Goal: Task Accomplishment & Management: Complete application form

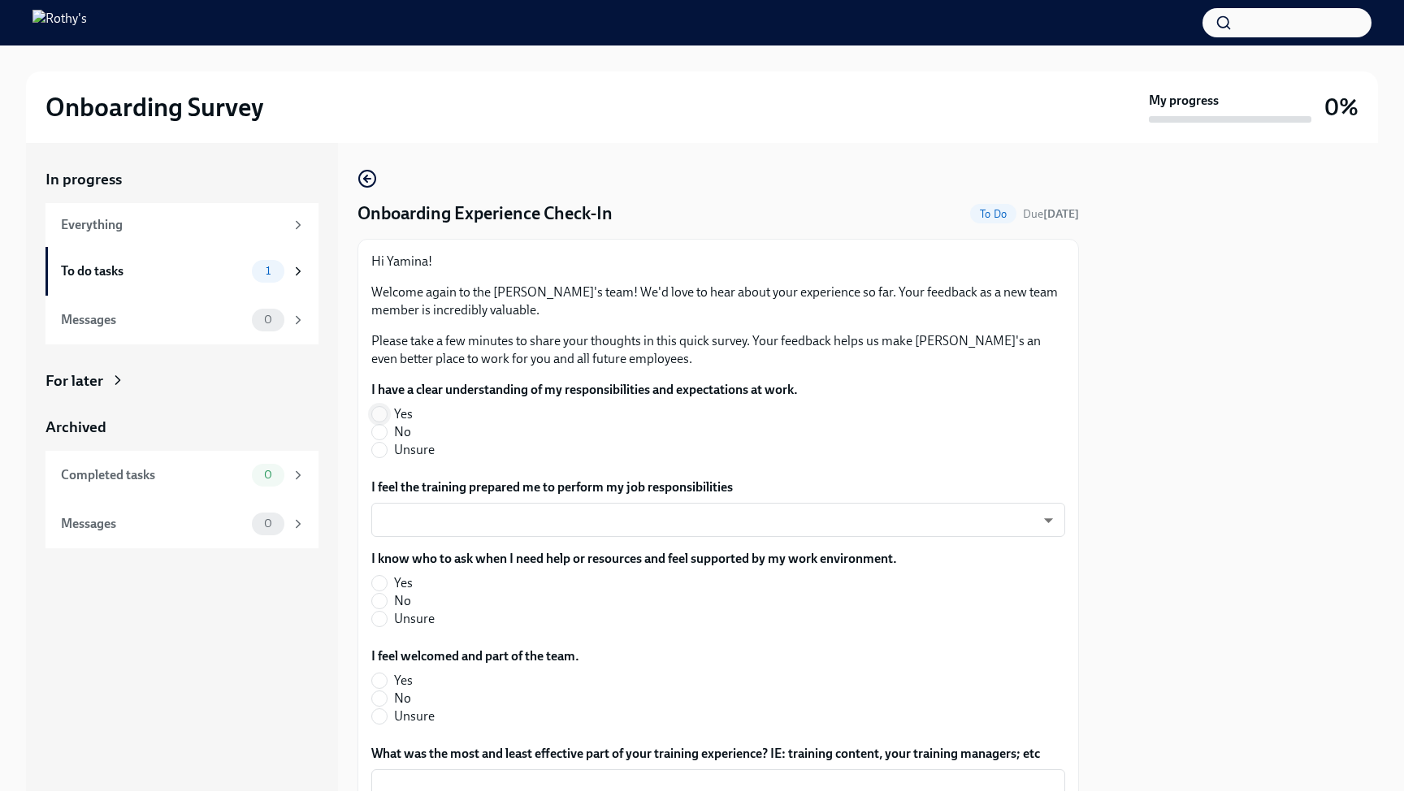
click at [377, 409] on input "Yes" at bounding box center [379, 414] width 15 height 15
radio input "true"
click at [520, 524] on body "Onboarding Survey My progress 0% In progress Everything To do tasks 1 Messages …" at bounding box center [702, 404] width 1404 height 809
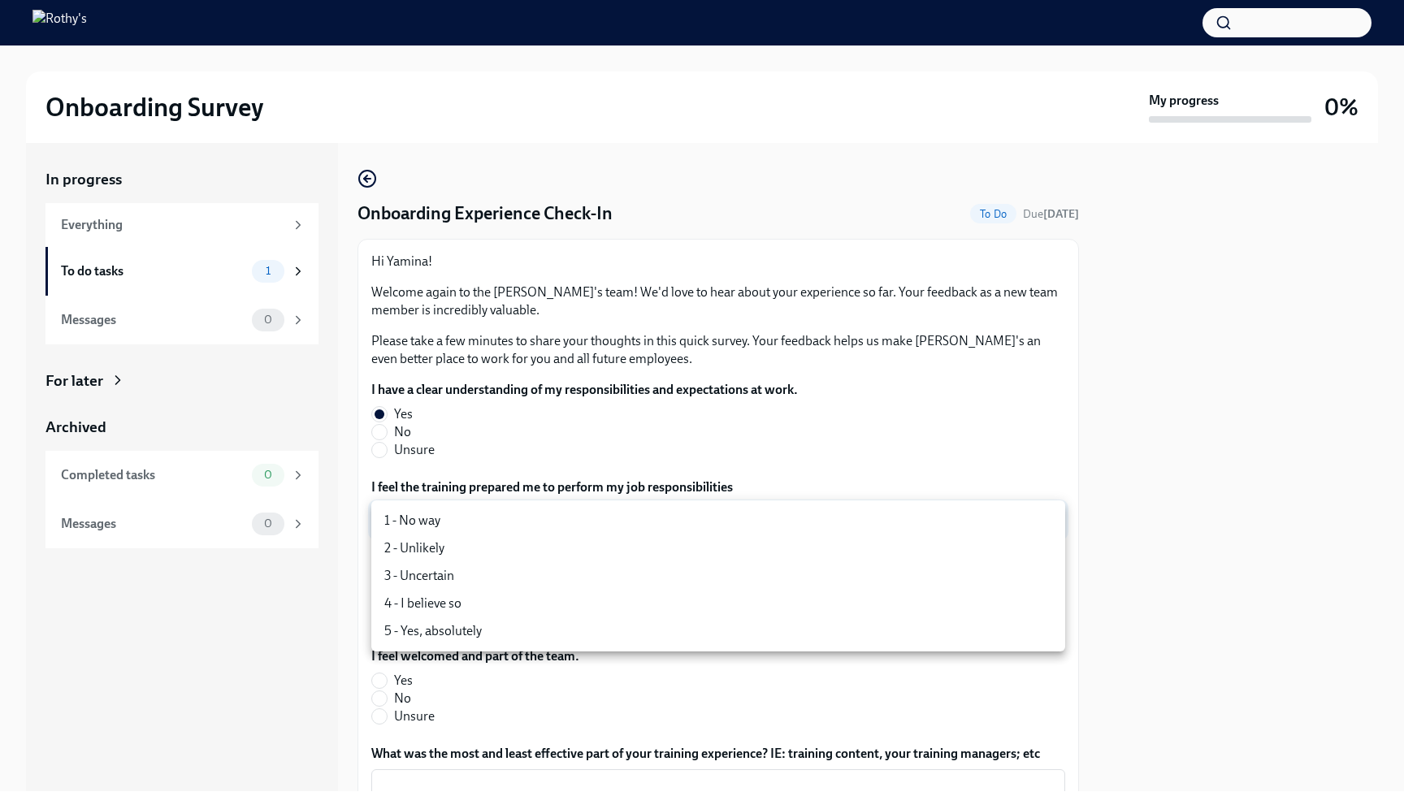
click at [513, 625] on li "5 - Yes, absolutely" at bounding box center [718, 631] width 694 height 28
type input "TVXOjZLlD"
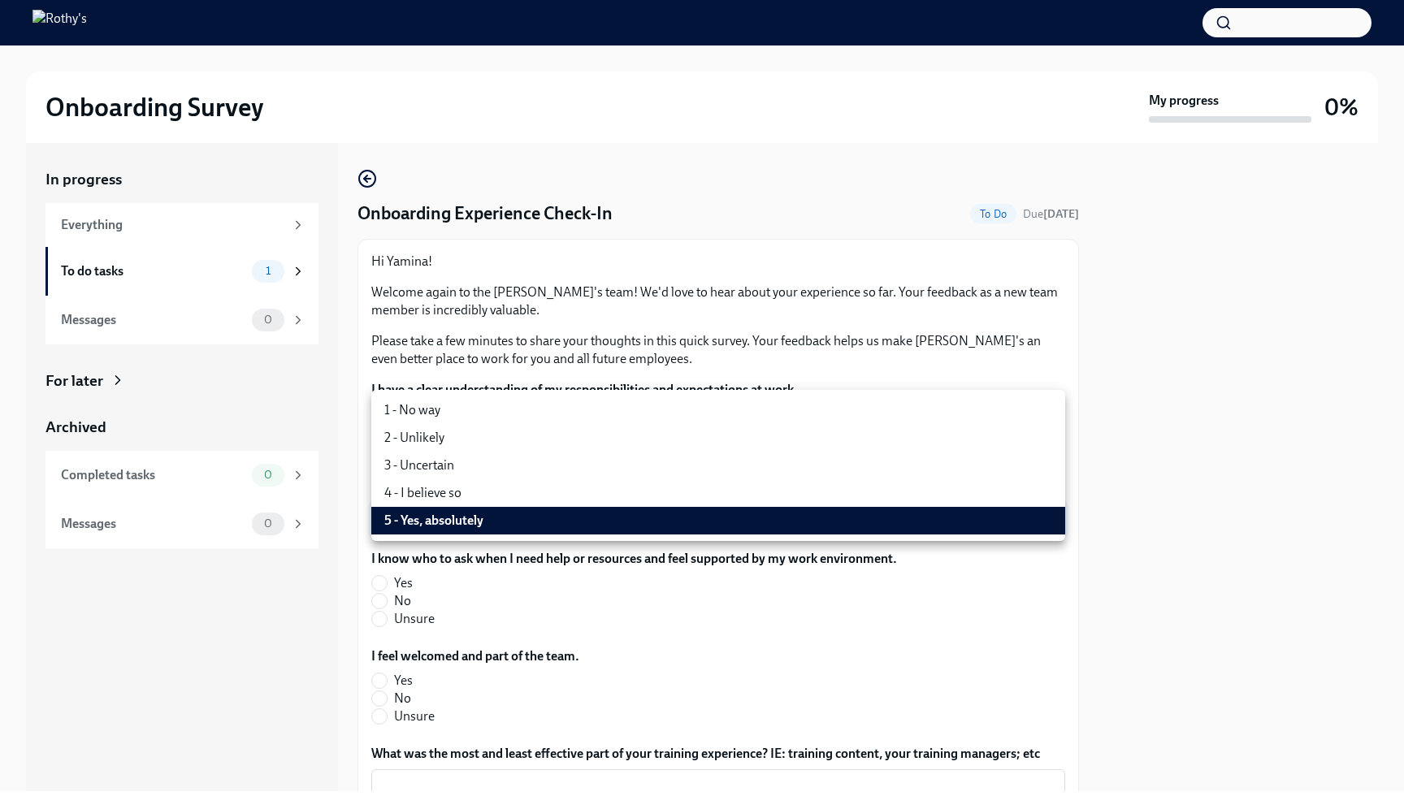
click at [978, 530] on li "5 - Yes, absolutely" at bounding box center [718, 521] width 694 height 28
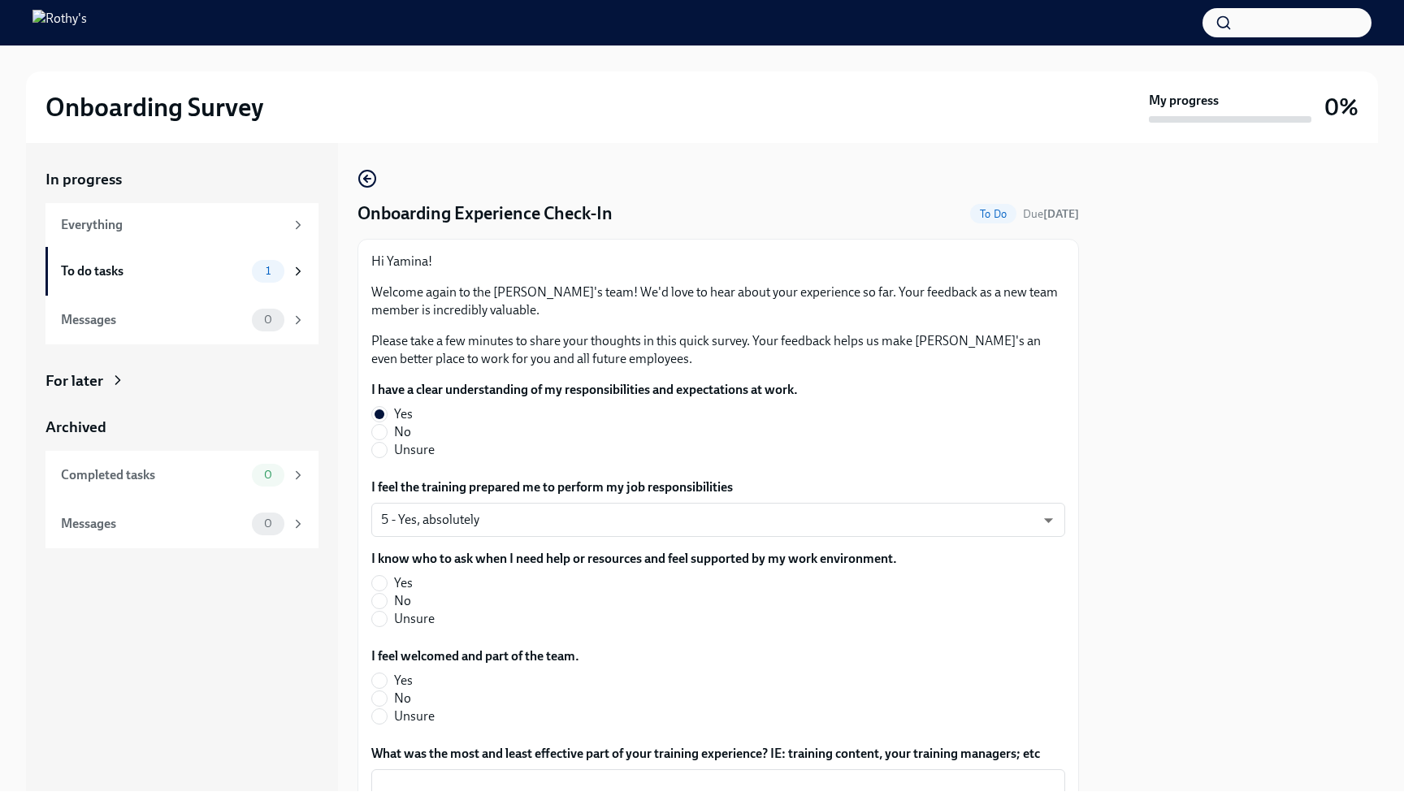
click at [1103, 550] on div at bounding box center [1237, 467] width 279 height 648
click at [1073, 563] on div "Hi Yamina! Welcome again to the [PERSON_NAME]'s team! We'd love to hear about y…" at bounding box center [717, 597] width 721 height 716
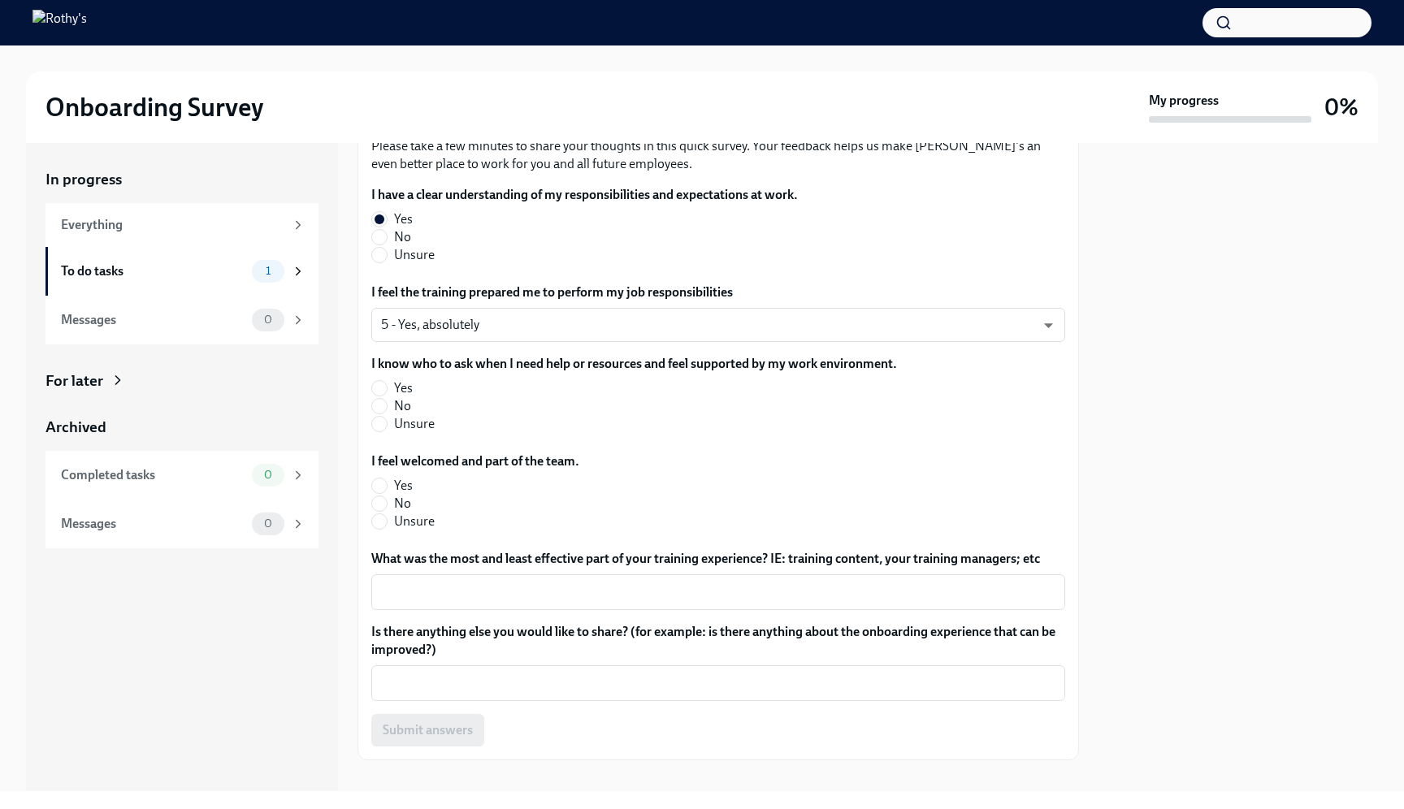
scroll to position [216, 0]
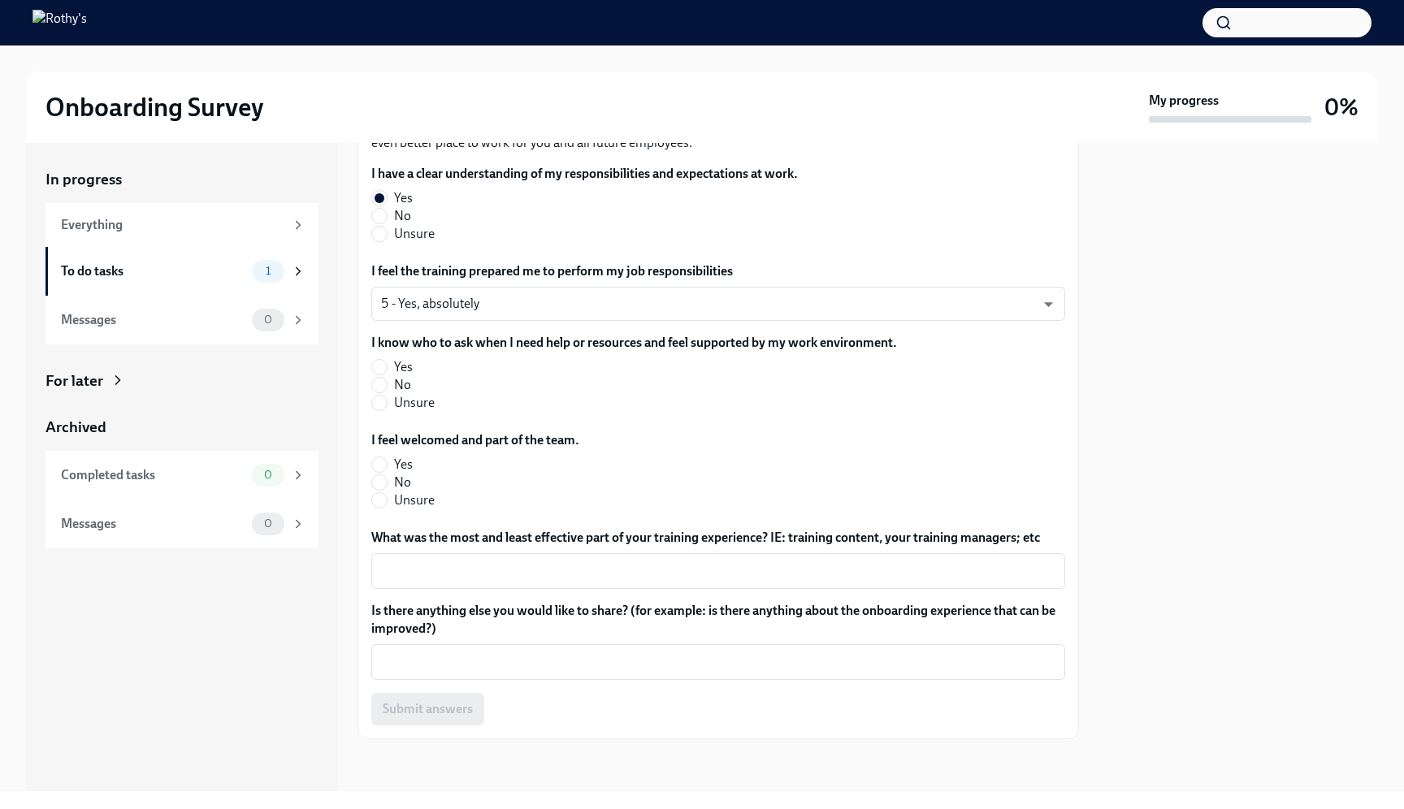
click at [390, 370] on label "Yes" at bounding box center [627, 367] width 513 height 18
click at [387, 370] on input "Yes" at bounding box center [379, 367] width 15 height 15
radio input "true"
click at [387, 461] on label "Yes" at bounding box center [468, 465] width 195 height 18
click at [387, 461] on input "Yes" at bounding box center [379, 464] width 15 height 15
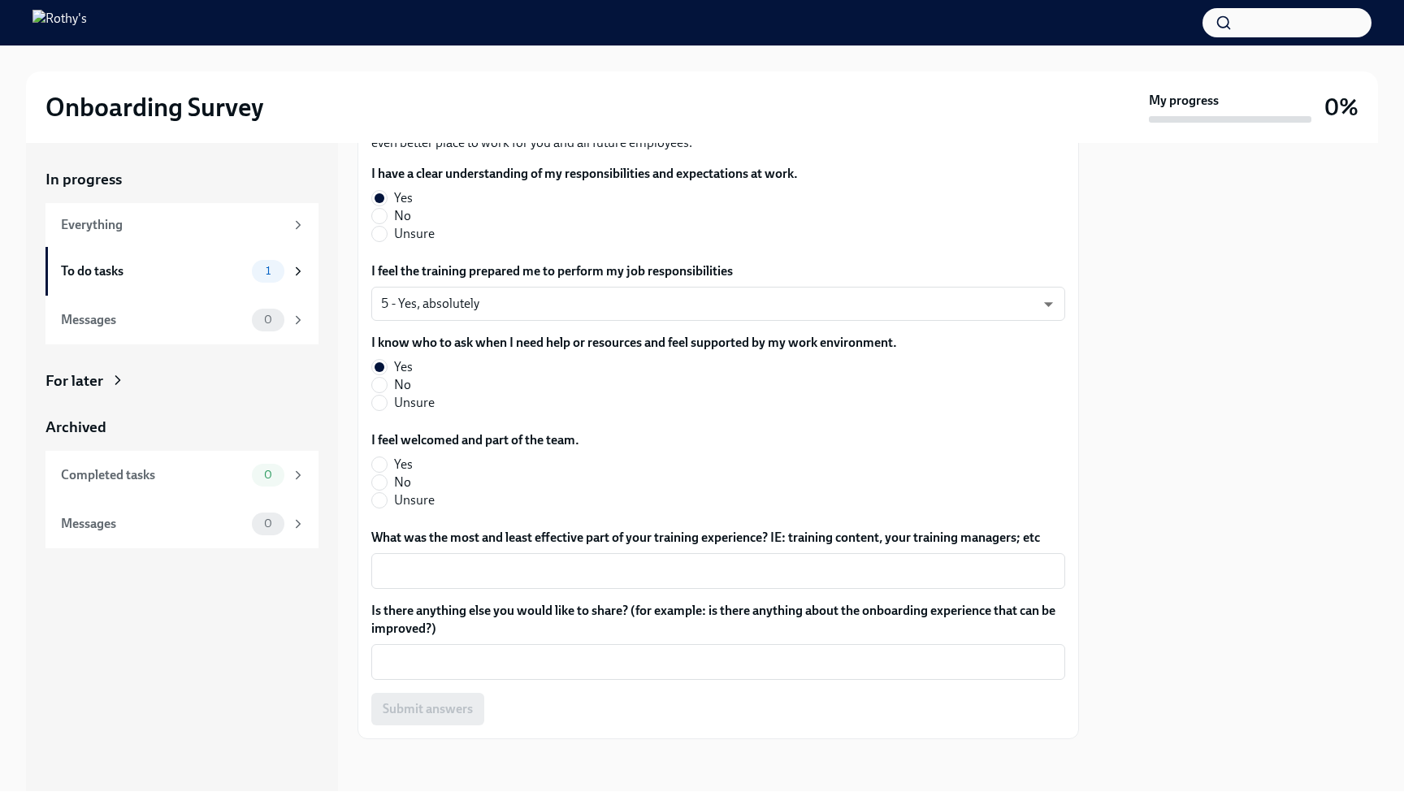
radio input "true"
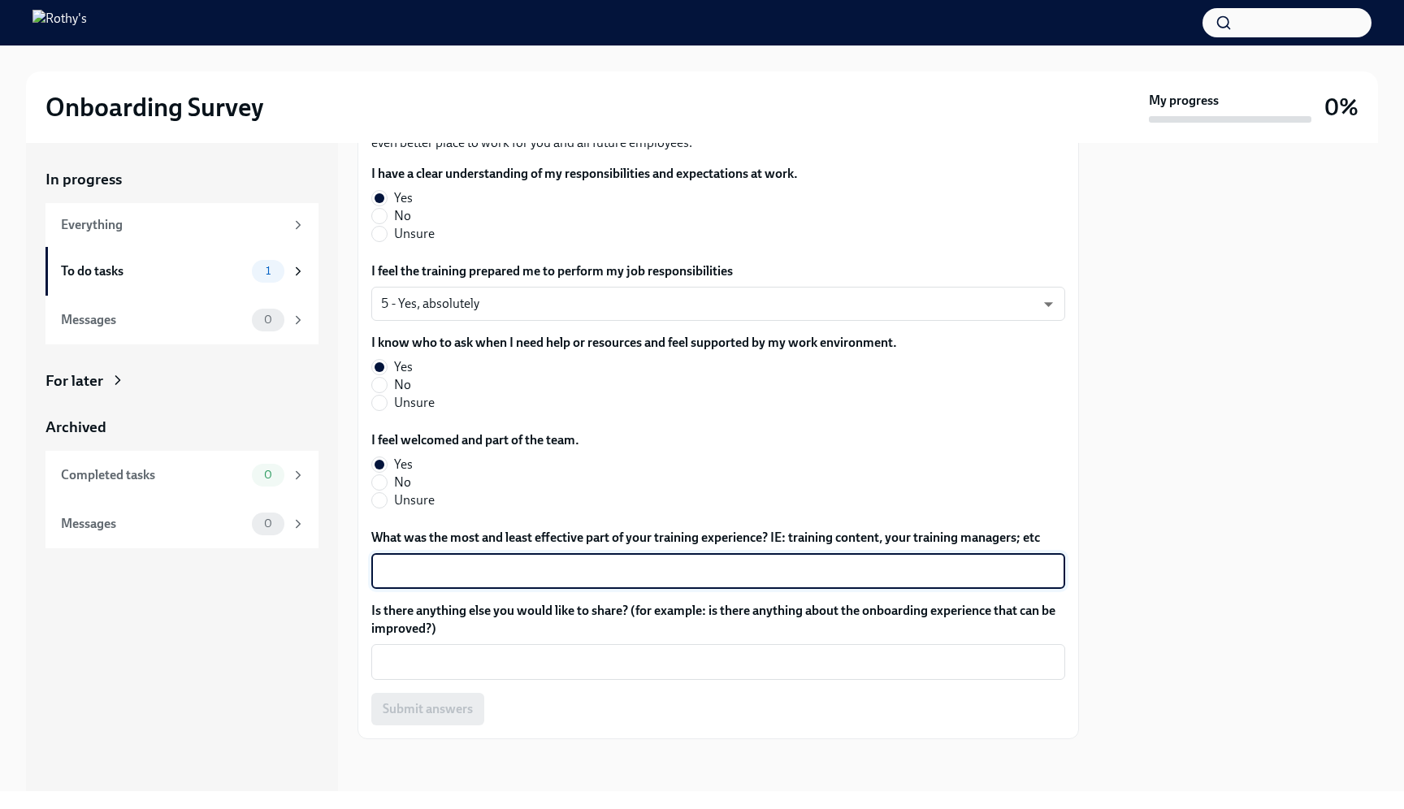
click at [438, 578] on textarea "What was the most and least effective part of your training experience? IE: tra…" at bounding box center [718, 570] width 674 height 19
click at [954, 584] on div "x ​" at bounding box center [718, 571] width 694 height 36
click at [935, 565] on textarea "What was the most and least effective part of your training experience? IE: tra…" at bounding box center [718, 570] width 674 height 19
click at [937, 566] on textarea "What was the most and least effective part of your training experience? IE: tra…" at bounding box center [718, 570] width 674 height 19
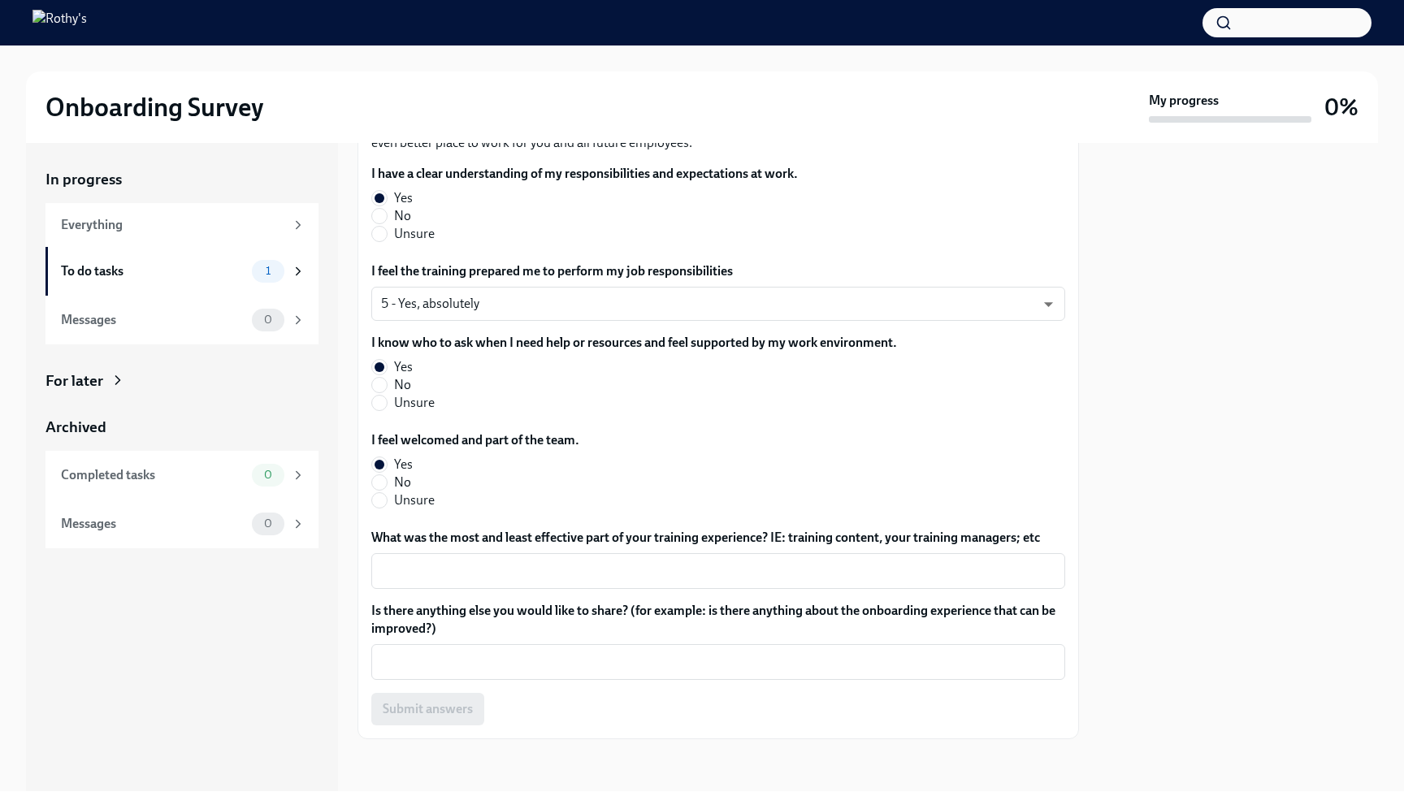
click at [850, 687] on div "I have a clear understanding of my responsibilities and expectations at work. Y…" at bounding box center [718, 445] width 694 height 560
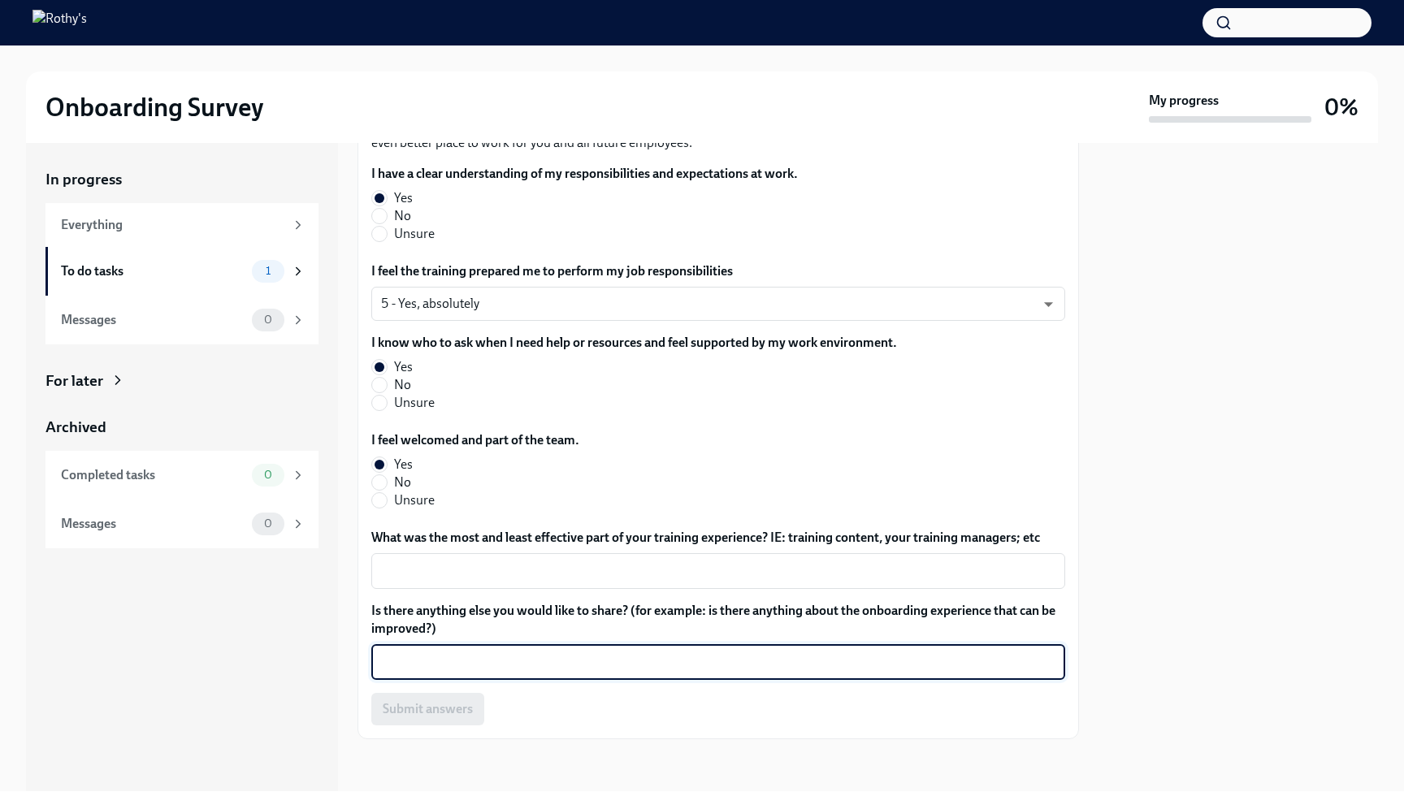
click at [861, 669] on textarea "Is there anything else you would like to share? (for example: is there anything…" at bounding box center [718, 661] width 674 height 19
click at [850, 668] on textarea "Is there anything else you would like to share? (for example: is there anything…" at bounding box center [718, 661] width 674 height 19
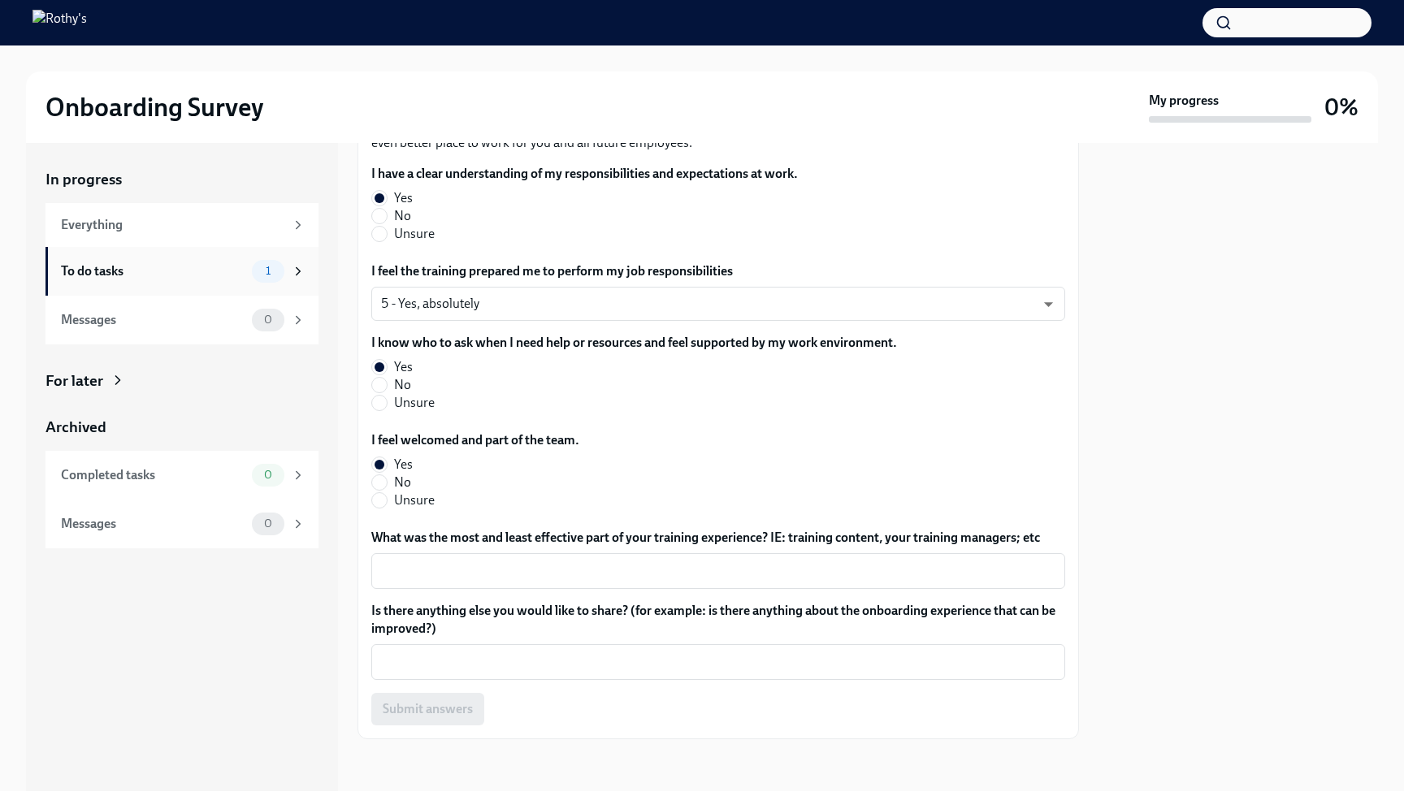
click at [300, 277] on icon at bounding box center [298, 271] width 15 height 15
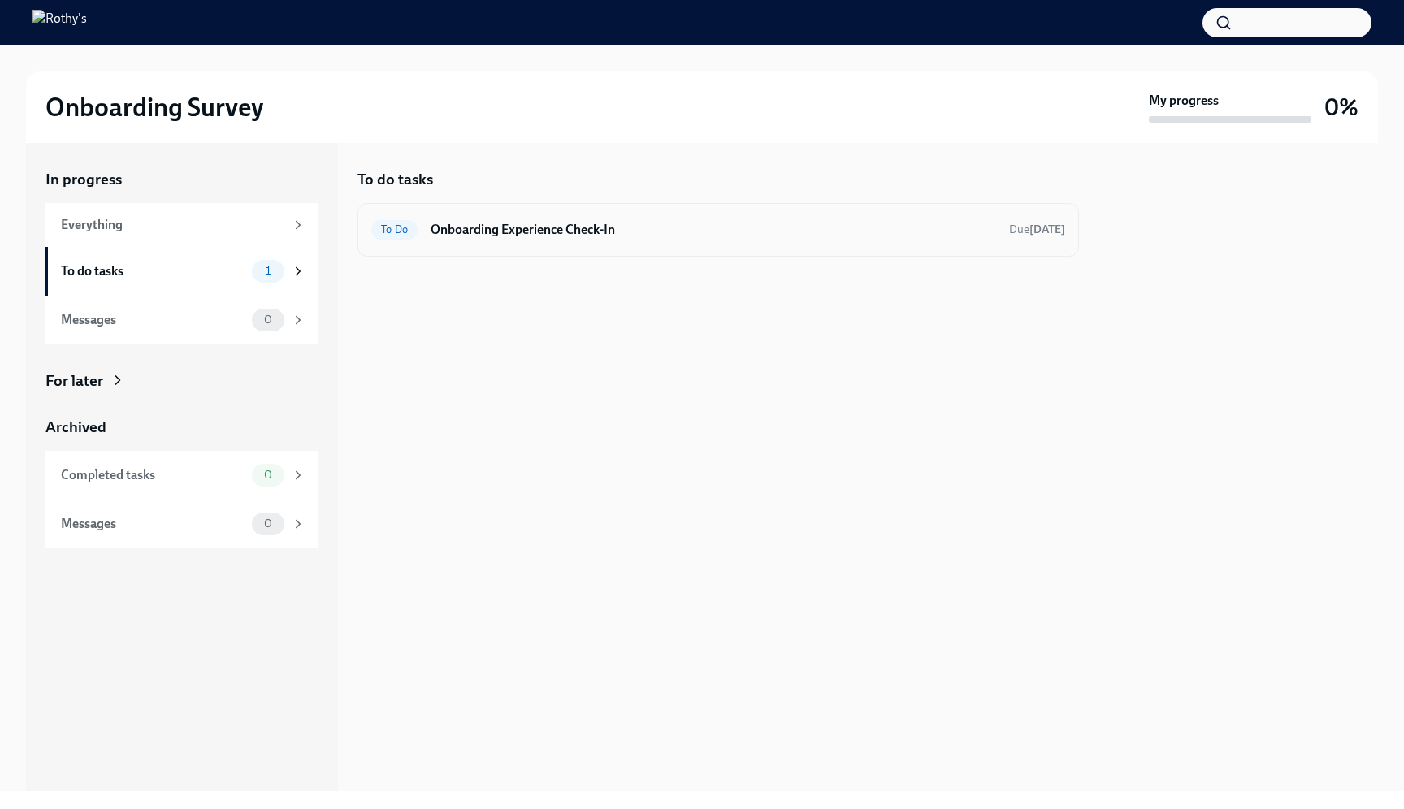
click at [435, 249] on div "To Do Onboarding Experience Check-In Due [DATE]" at bounding box center [717, 230] width 721 height 54
click at [463, 257] on div at bounding box center [717, 283] width 721 height 52
click at [445, 243] on div "To Do Onboarding Experience Check-In Due [DATE]" at bounding box center [717, 230] width 721 height 54
click at [275, 276] on span "1" at bounding box center [268, 271] width 24 height 12
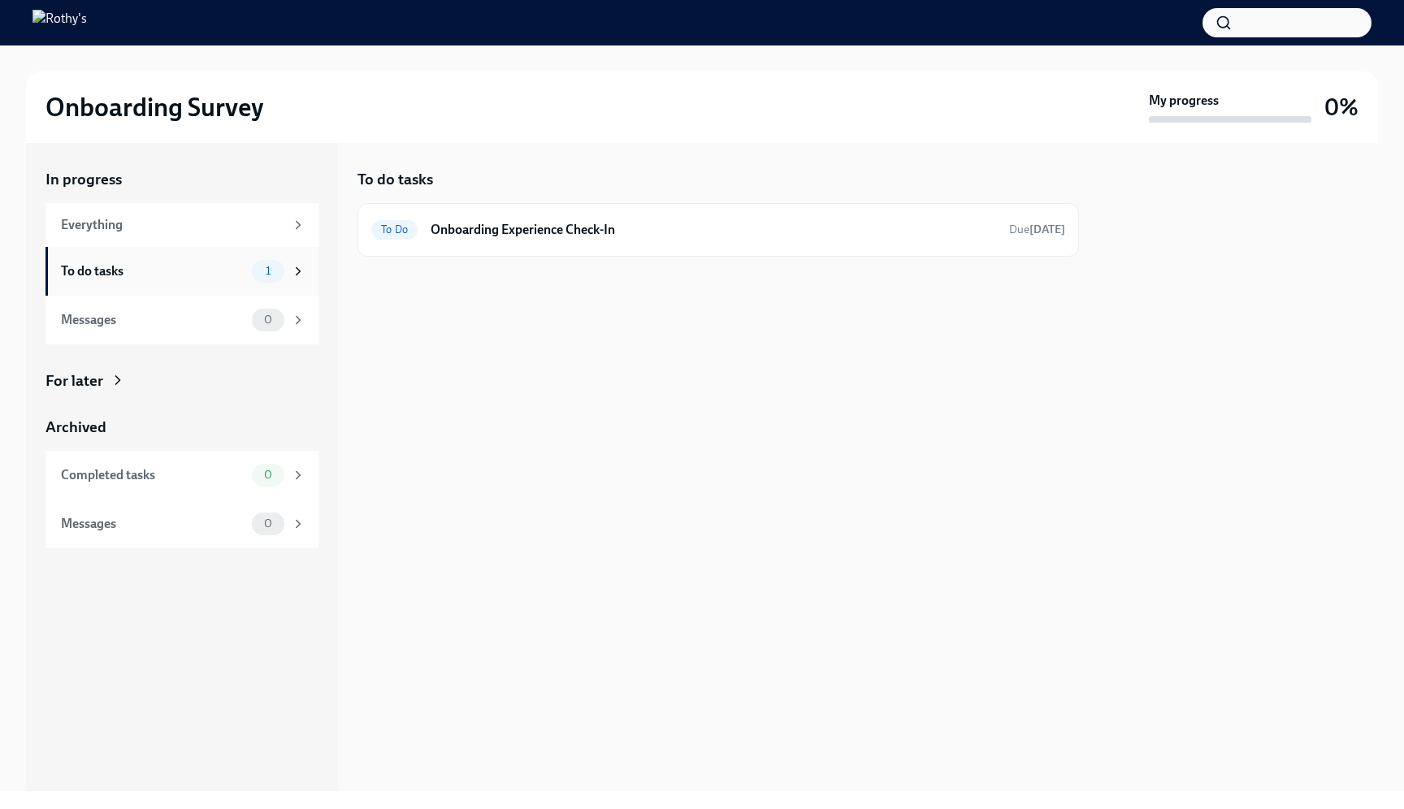
click at [275, 276] on span "1" at bounding box center [268, 271] width 24 height 12
click at [445, 239] on div "To Do Onboarding Experience Check-In Due [DATE]" at bounding box center [718, 230] width 694 height 26
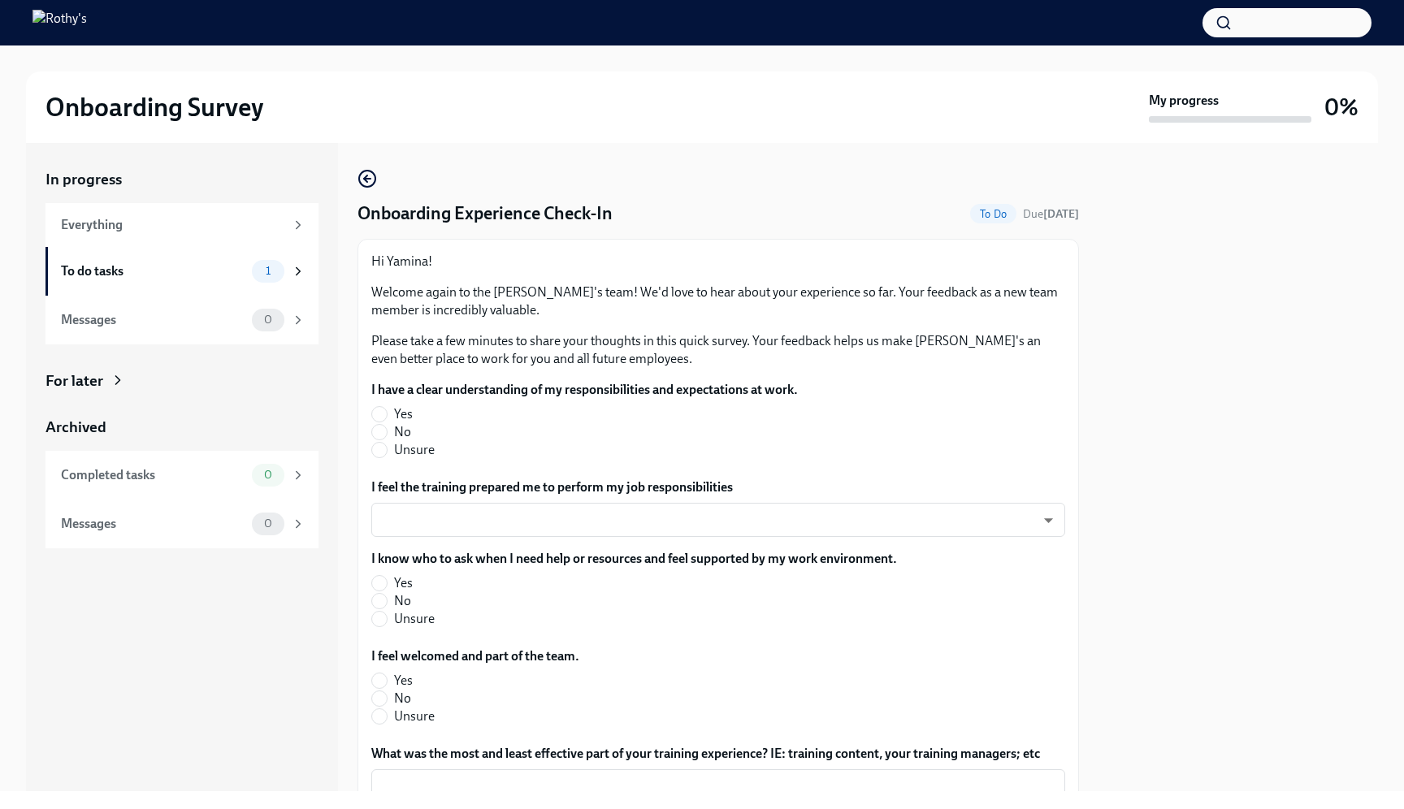
click at [1119, 610] on div at bounding box center [1237, 467] width 279 height 648
click at [124, 231] on div "Everything" at bounding box center [172, 225] width 223 height 18
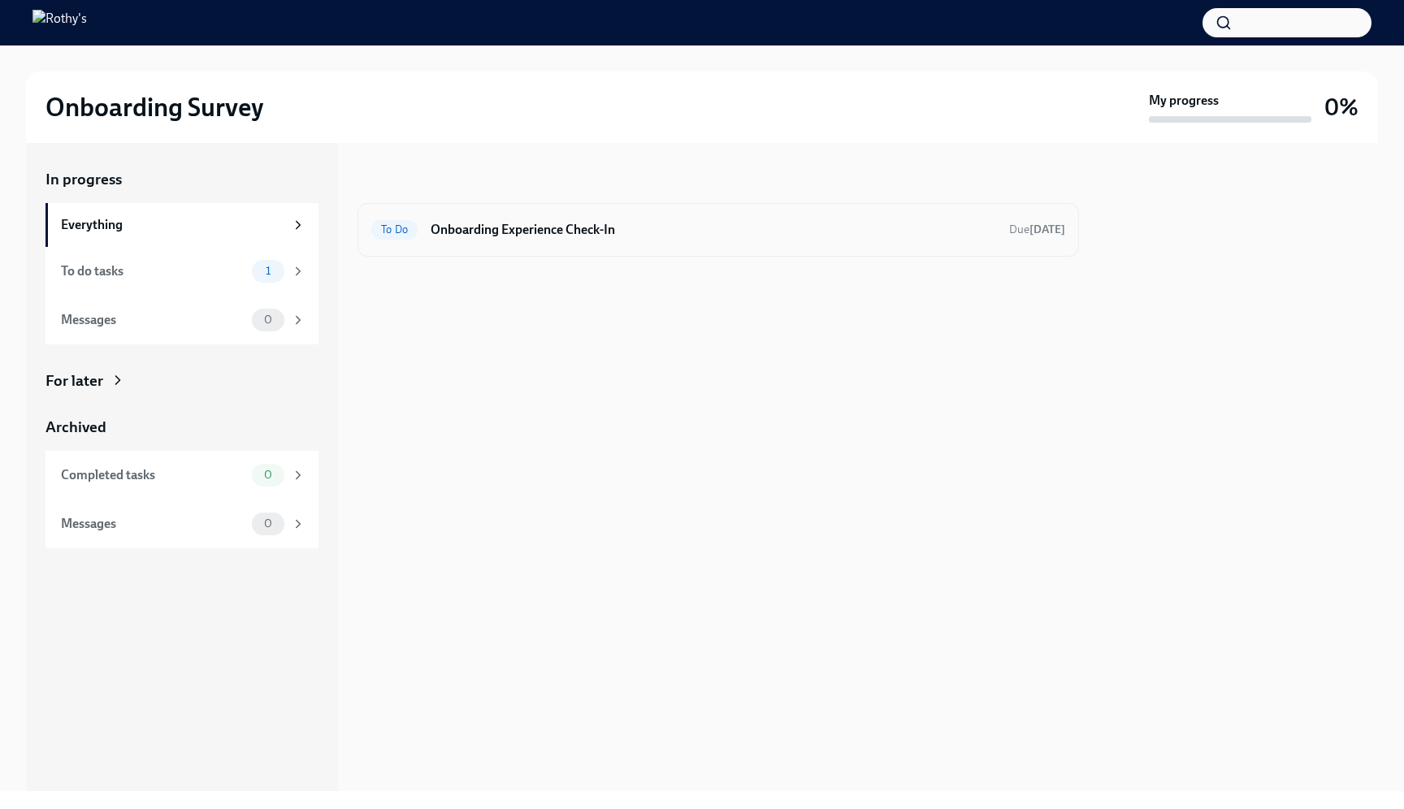
click at [492, 242] on div "To Do Onboarding Experience Check-In Due [DATE]" at bounding box center [718, 230] width 694 height 26
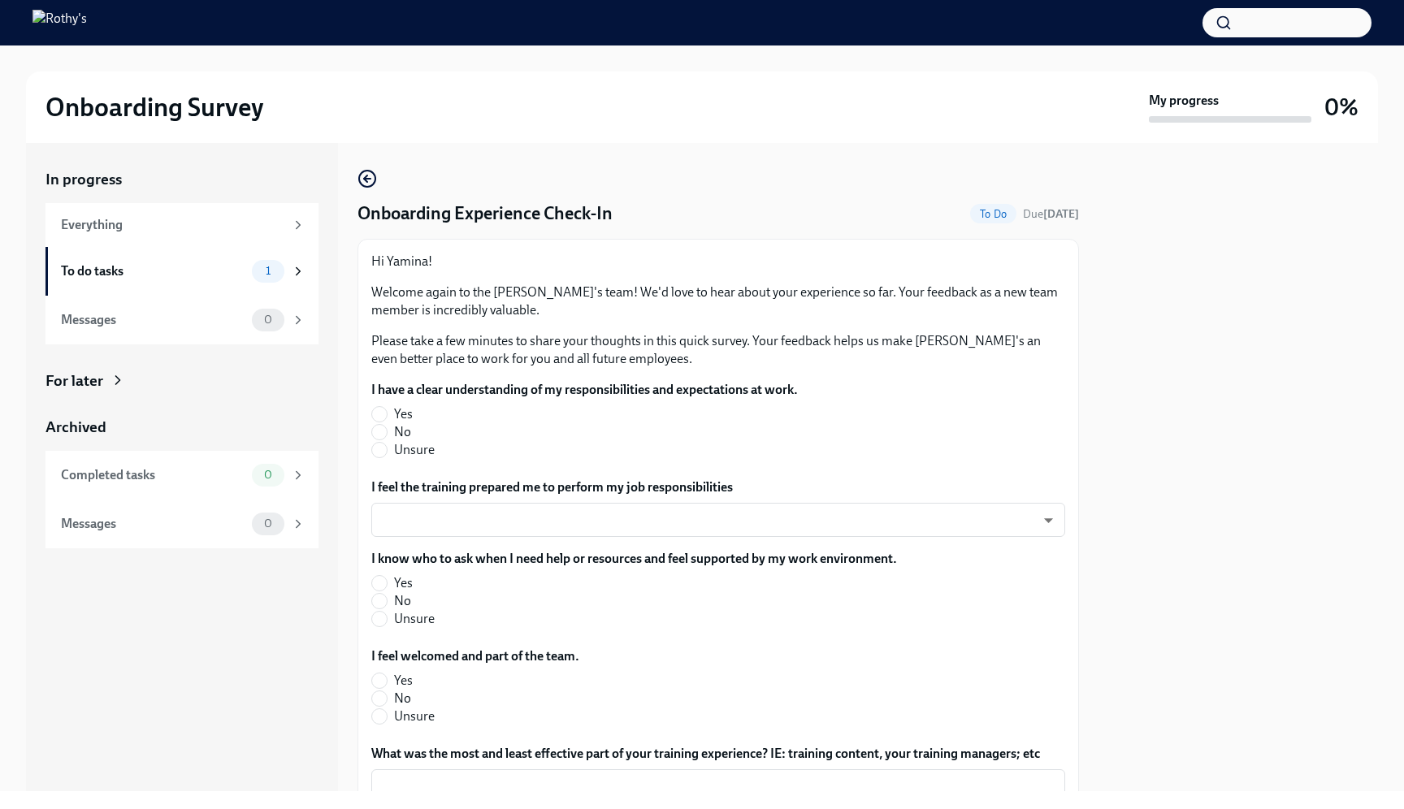
click at [387, 419] on label "Yes" at bounding box center [577, 414] width 413 height 18
click at [387, 419] on input "Yes" at bounding box center [379, 414] width 15 height 15
radio input "true"
click at [432, 512] on body "Onboarding Survey My progress 0% In progress Everything To do tasks 1 Messages …" at bounding box center [702, 404] width 1404 height 809
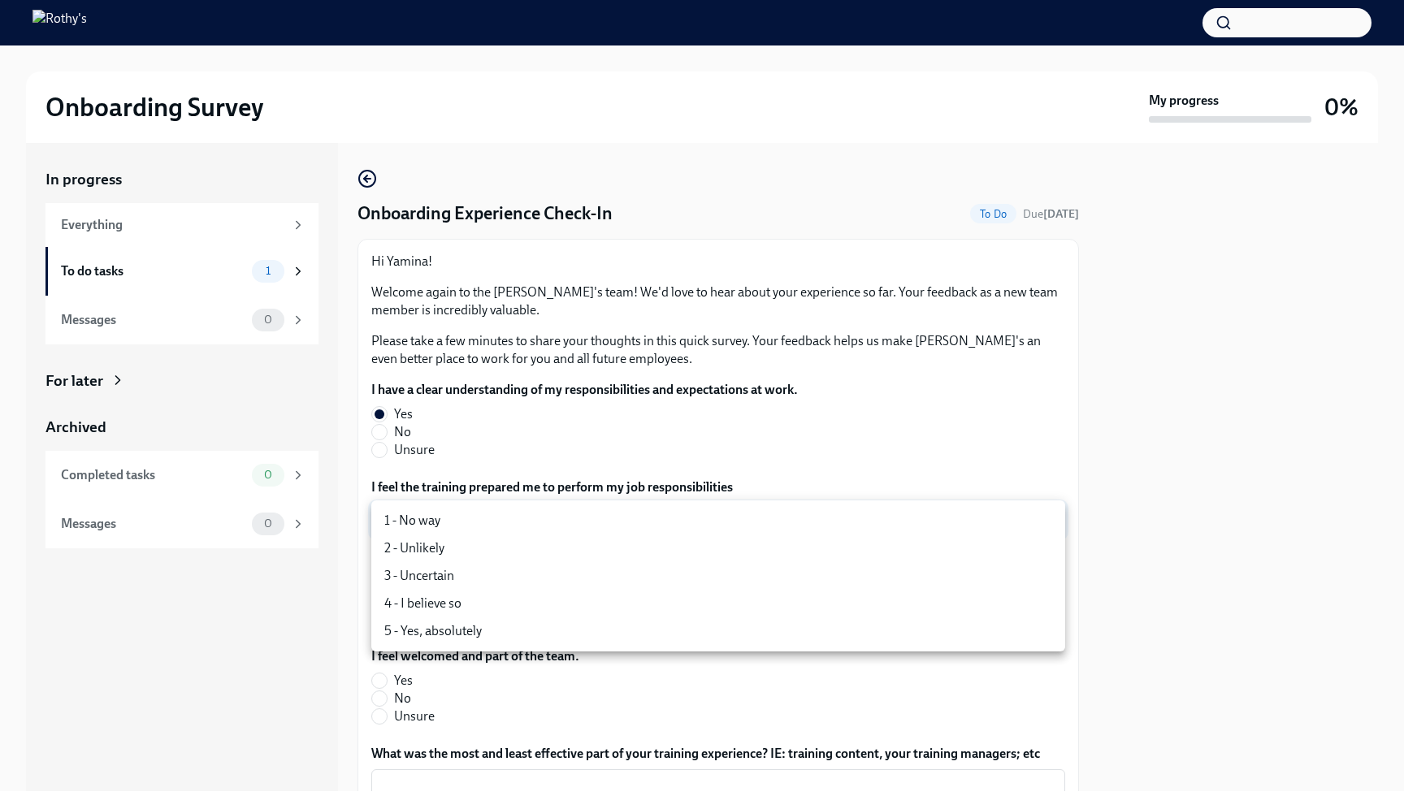
click at [435, 627] on li "5 - Yes, absolutely" at bounding box center [718, 631] width 694 height 28
type input "TVXOjZLlD"
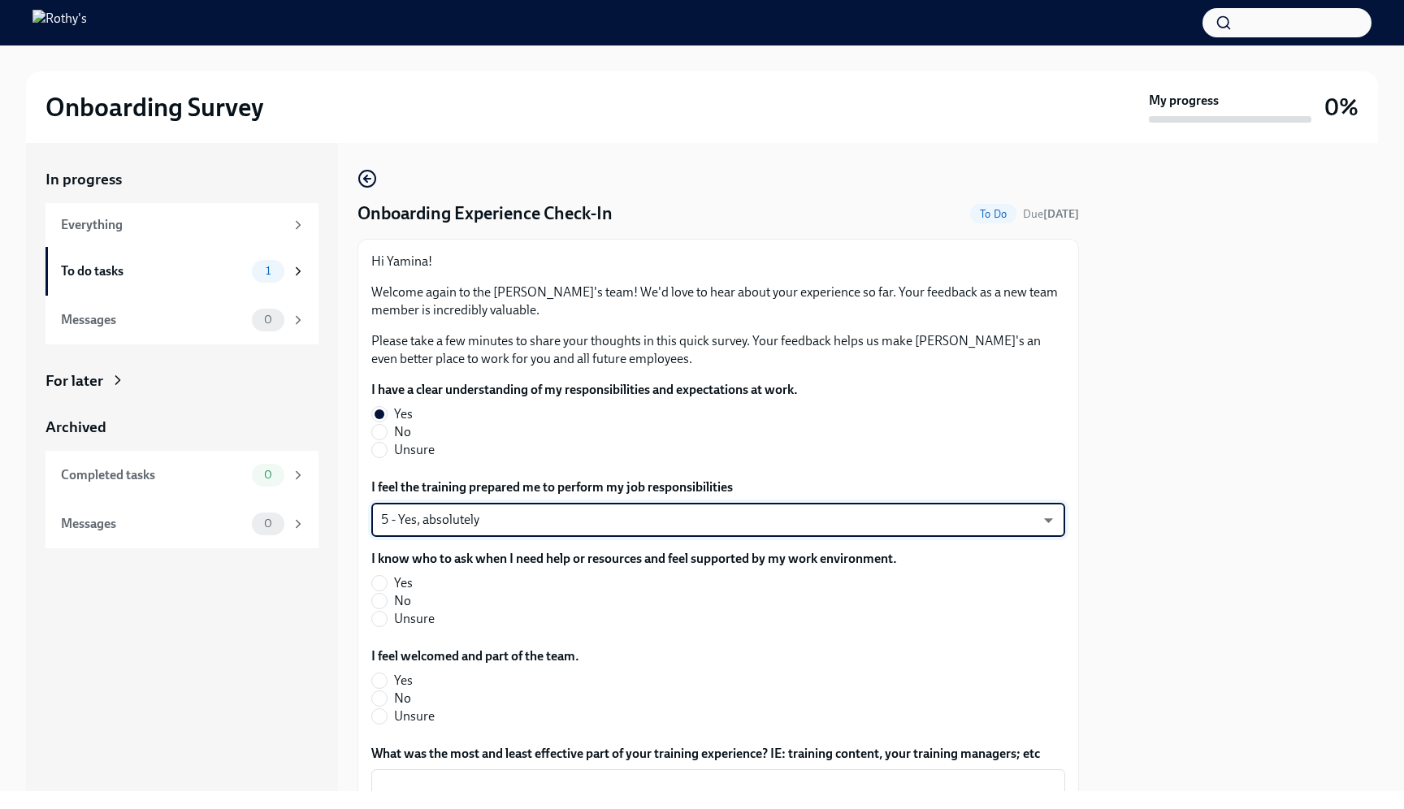
click at [392, 587] on label "Yes" at bounding box center [627, 583] width 513 height 18
click at [387, 587] on input "Yes" at bounding box center [379, 583] width 15 height 15
radio input "true"
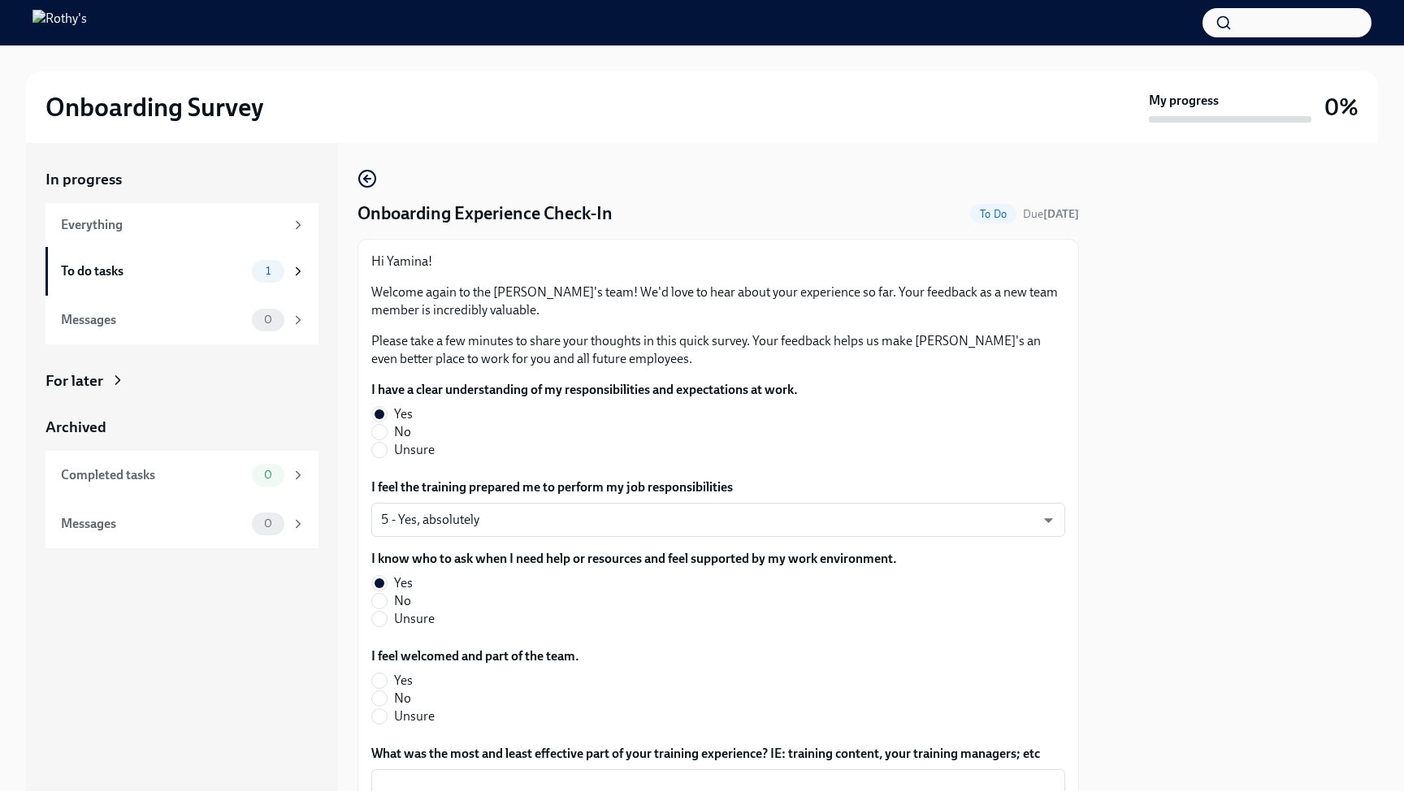
click at [402, 681] on span "Yes" at bounding box center [403, 681] width 19 height 18
click at [387, 681] on input "Yes" at bounding box center [379, 680] width 15 height 15
radio input "true"
click at [372, 691] on input "No" at bounding box center [379, 698] width 15 height 15
radio input "true"
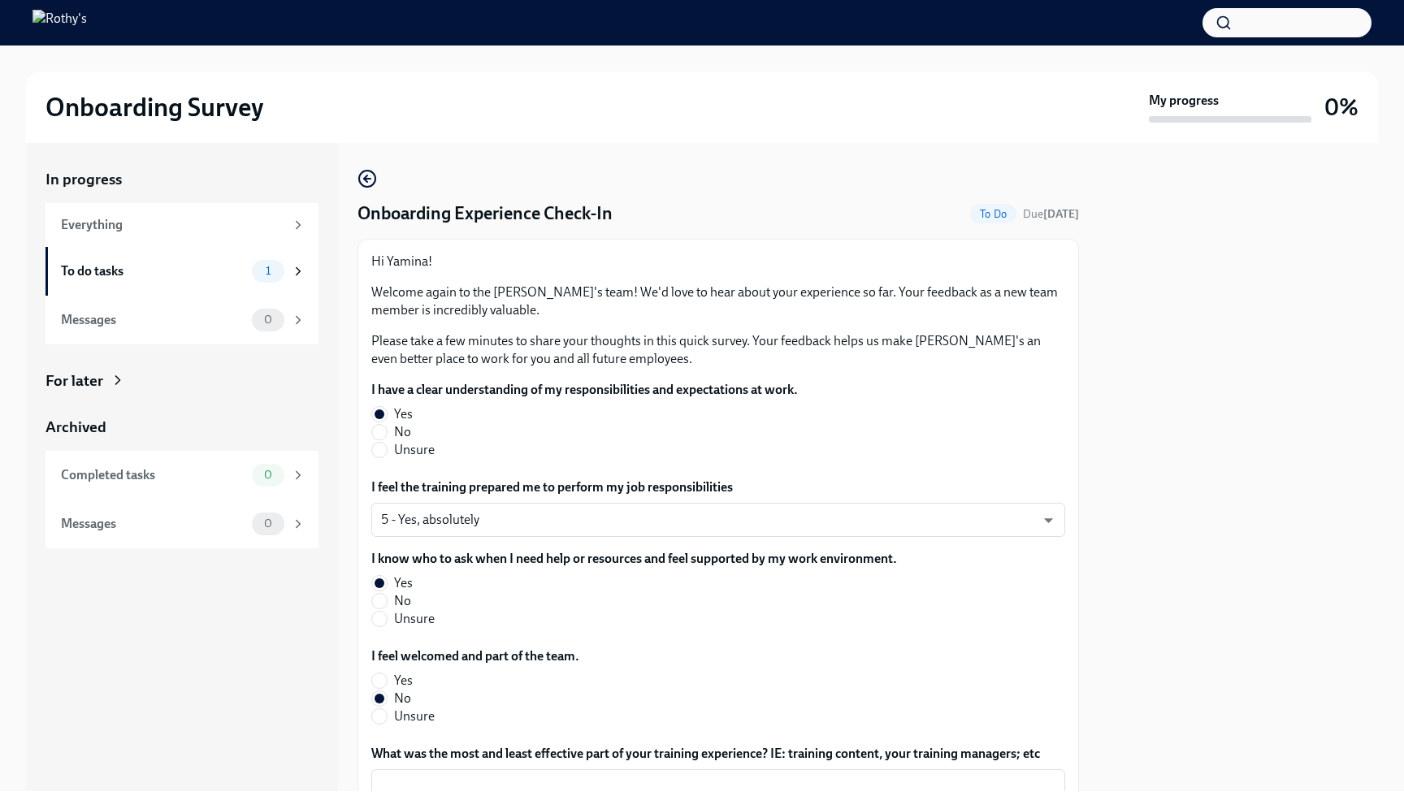
click at [372, 673] on input "Yes" at bounding box center [379, 680] width 15 height 15
radio input "true"
click at [372, 691] on input "No" at bounding box center [379, 698] width 15 height 15
radio input "true"
click at [372, 709] on input "Unsure" at bounding box center [379, 716] width 15 height 15
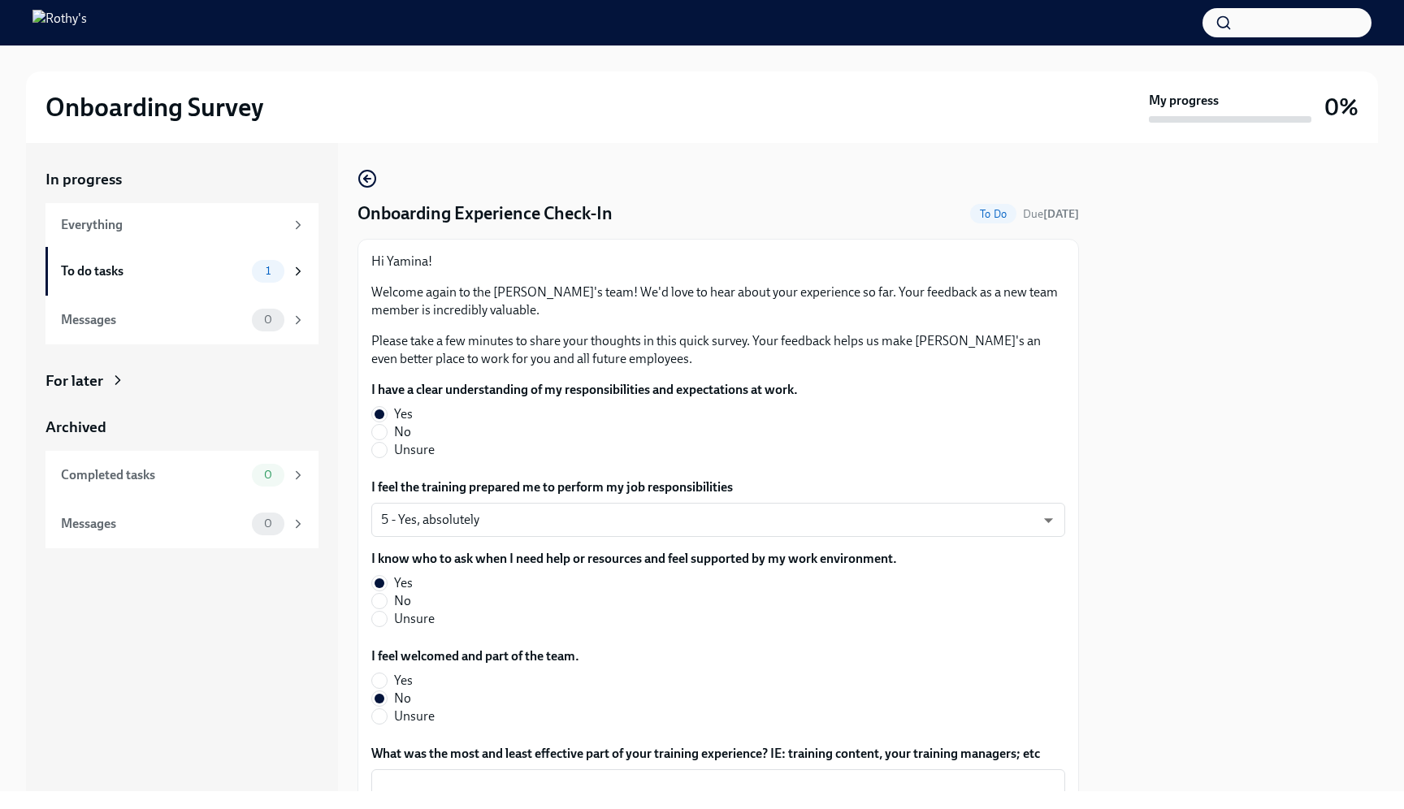
radio input "true"
click at [372, 691] on input "No" at bounding box center [379, 698] width 15 height 15
radio input "true"
click at [372, 673] on input "Yes" at bounding box center [379, 680] width 15 height 15
radio input "true"
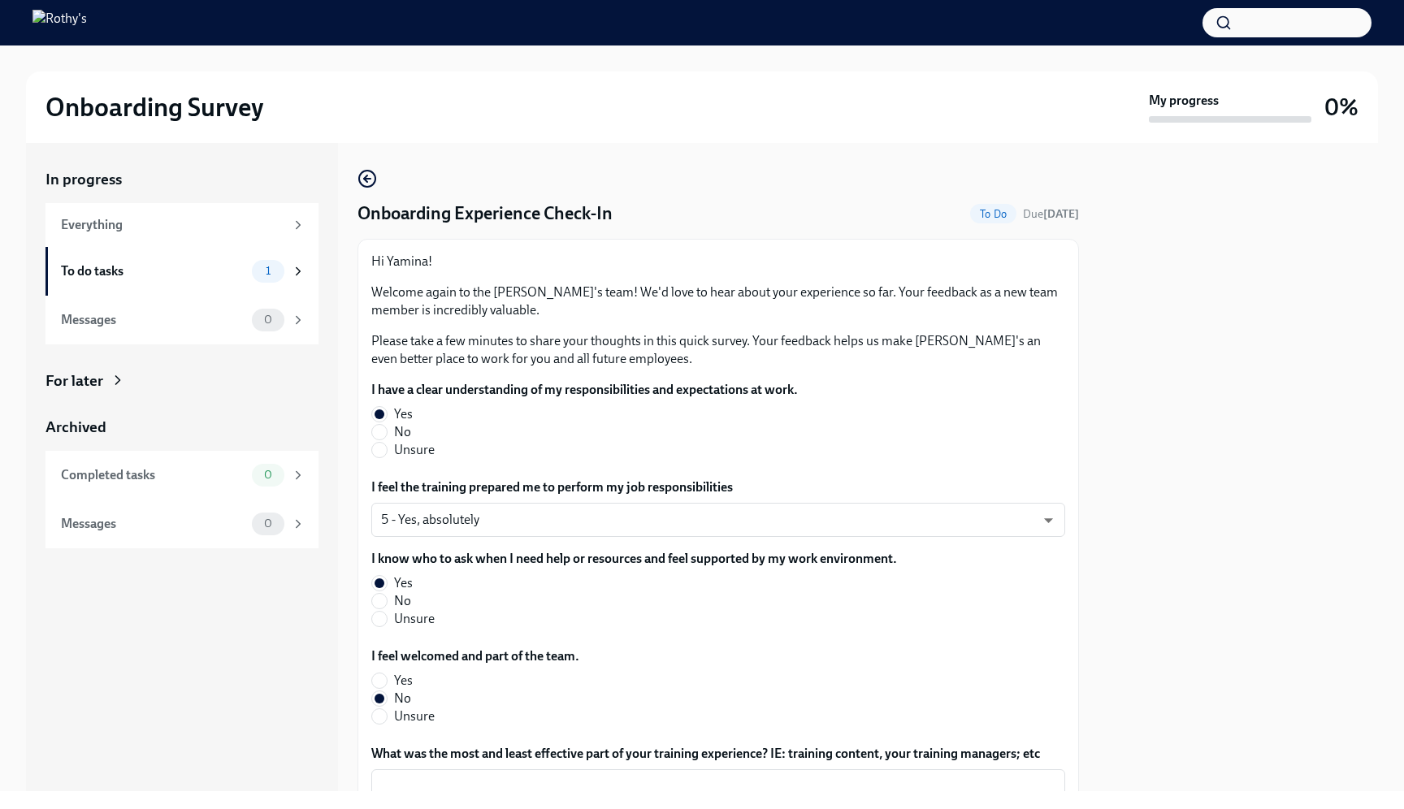
click at [372, 709] on input "Unsure" at bounding box center [379, 716] width 15 height 15
radio input "true"
click at [372, 691] on input "No" at bounding box center [379, 698] width 15 height 15
radio input "true"
click at [372, 673] on input "Yes" at bounding box center [379, 680] width 15 height 15
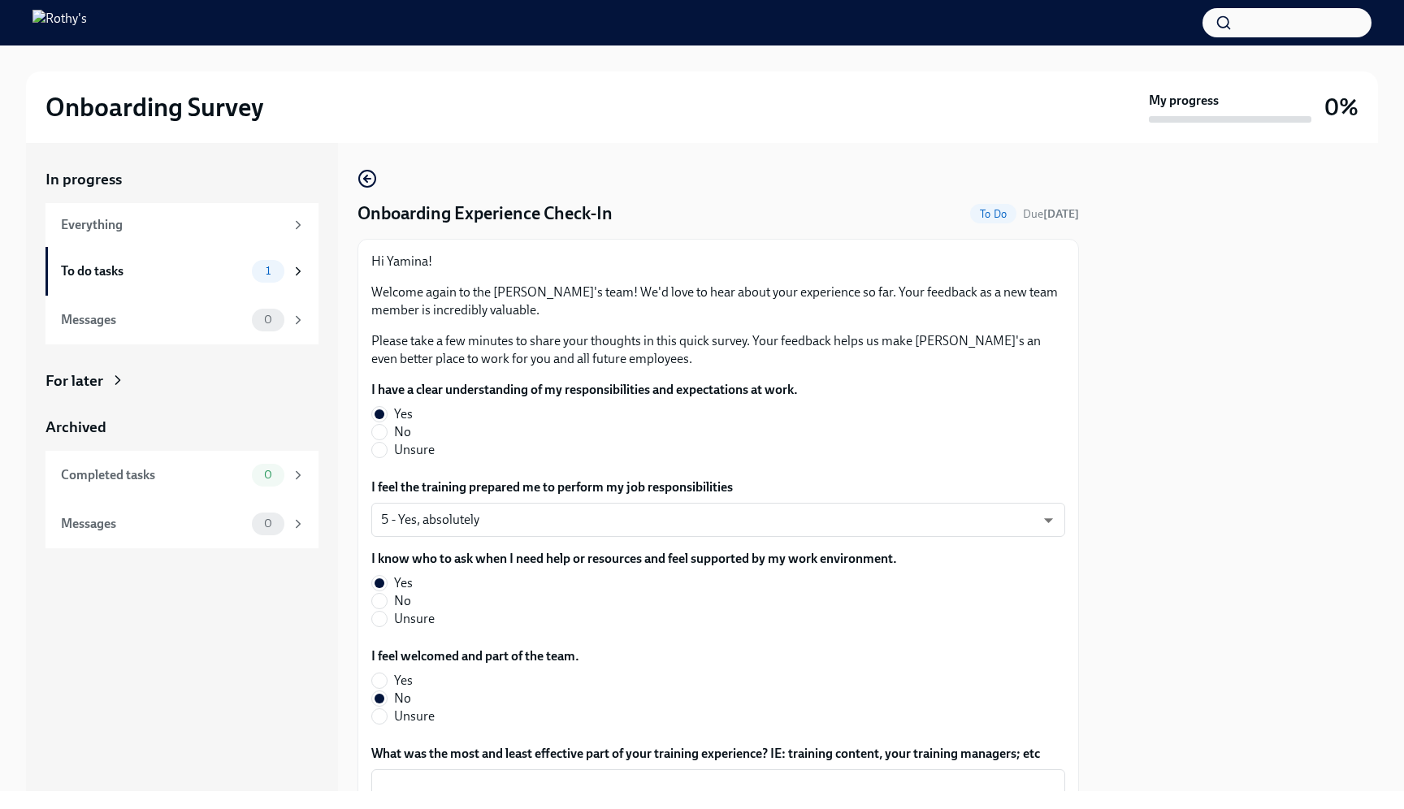
radio input "true"
click at [629, 685] on div "I feel welcomed and part of the team. Yes No Unsure" at bounding box center [718, 686] width 694 height 78
click at [1081, 599] on div "In progress Everything To do tasks 1 Messages 0 For later Archived Completed ta…" at bounding box center [702, 467] width 1352 height 648
click at [1074, 598] on div "Hi Yamina! Welcome again to the [PERSON_NAME]'s team! We'd love to hear about y…" at bounding box center [717, 597] width 721 height 716
drag, startPoint x: 1074, startPoint y: 598, endPoint x: 1069, endPoint y: 657, distance: 59.5
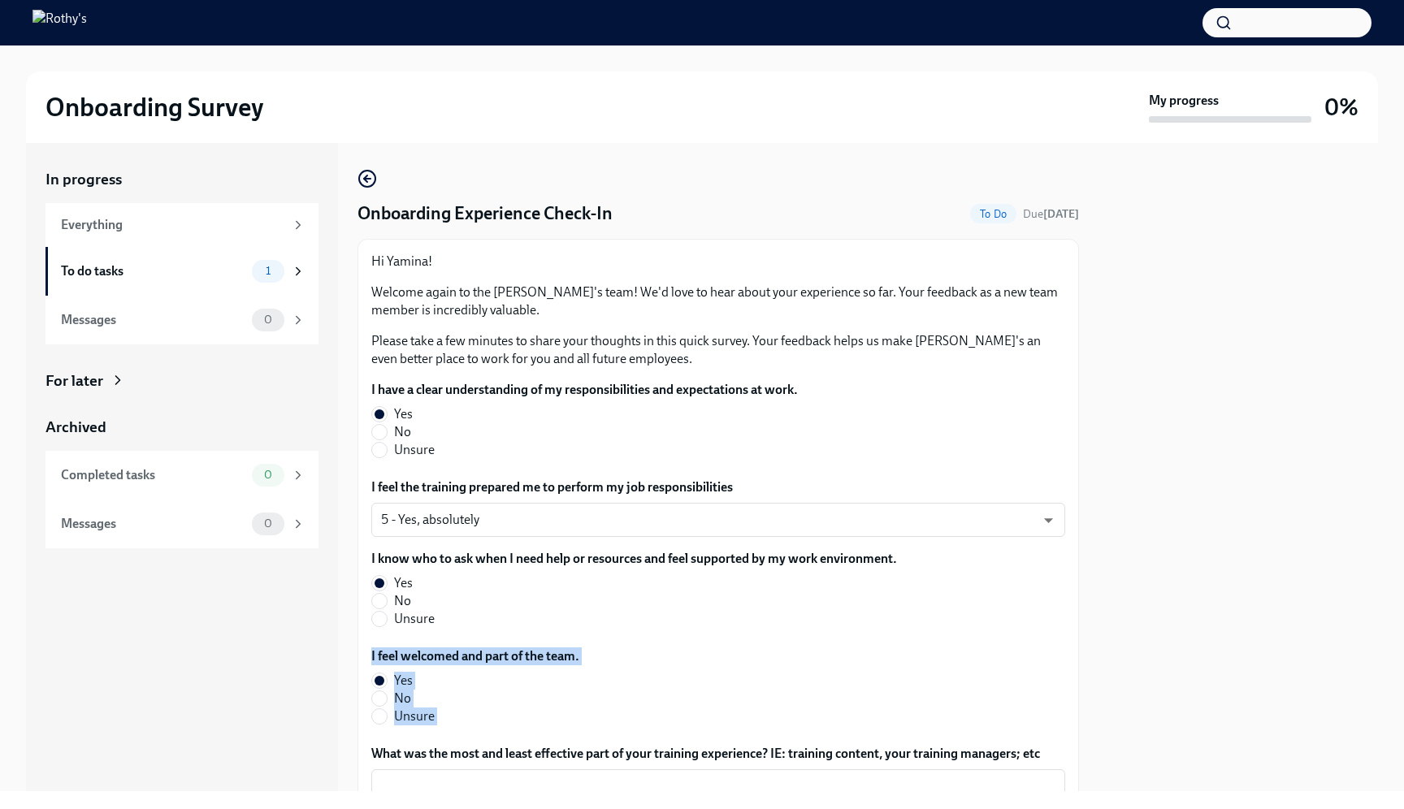
click at [1069, 658] on div "Hi Yamina! Welcome again to the [PERSON_NAME]'s team! We'd love to hear about y…" at bounding box center [717, 597] width 721 height 716
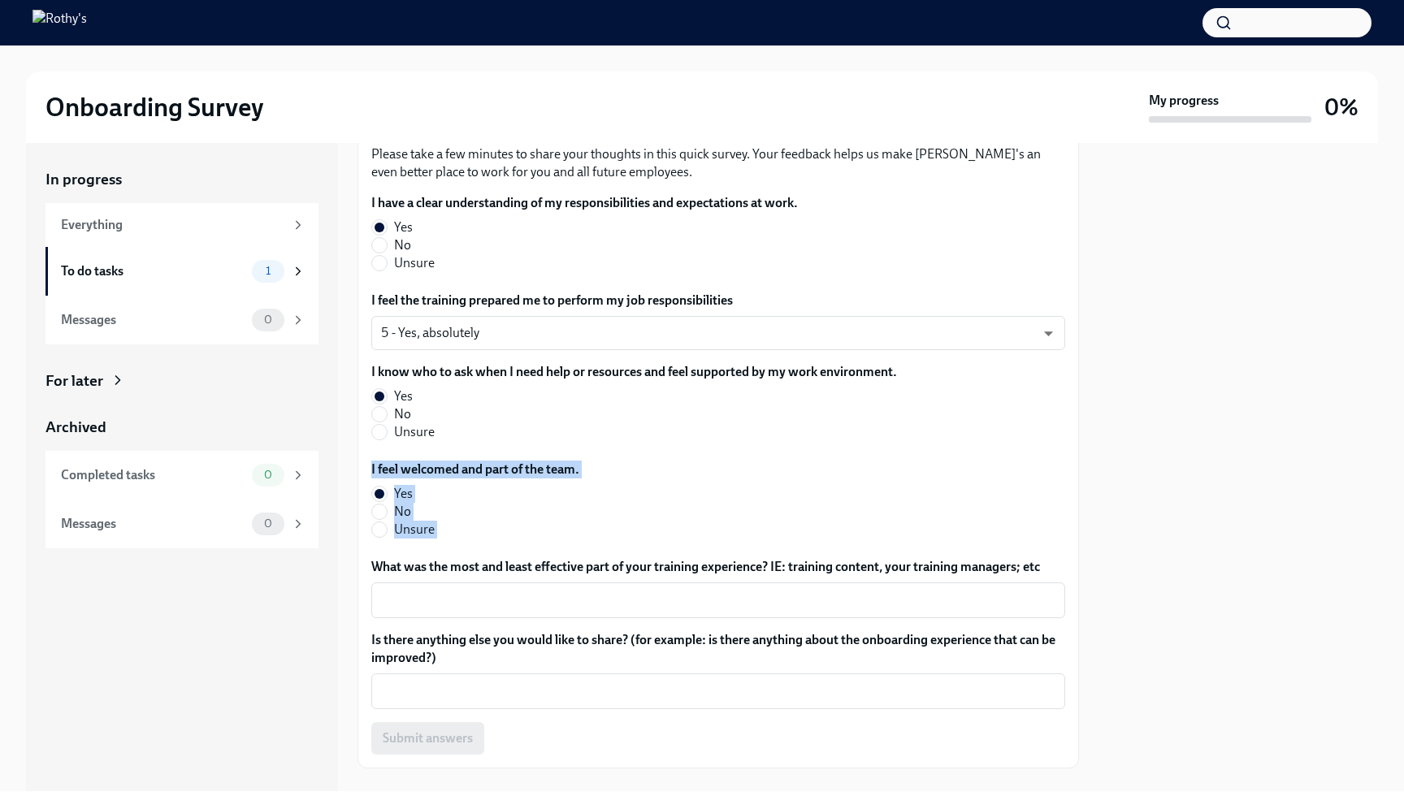
scroll to position [216, 0]
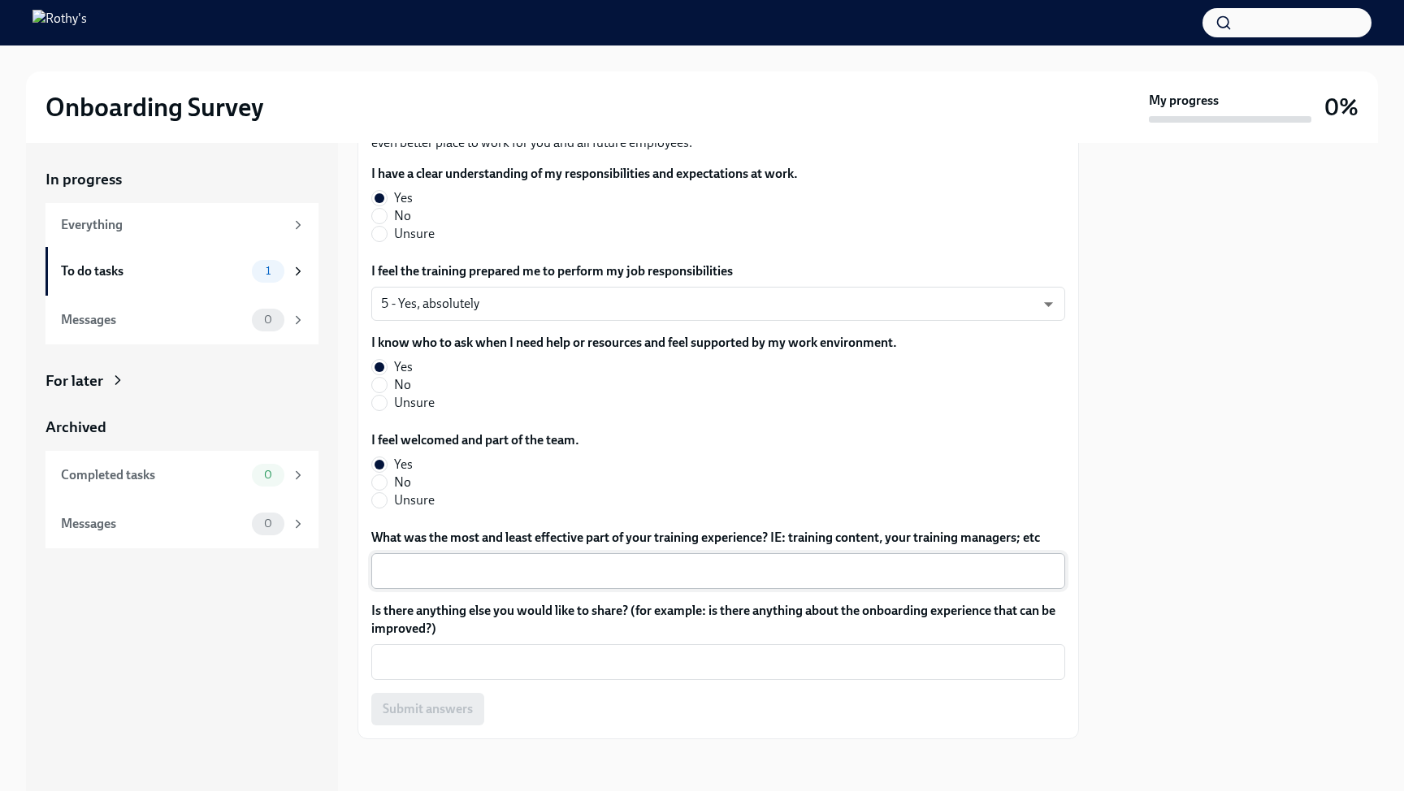
click at [843, 578] on textarea "What was the most and least effective part of your training experience? IE: tra…" at bounding box center [718, 570] width 674 height 19
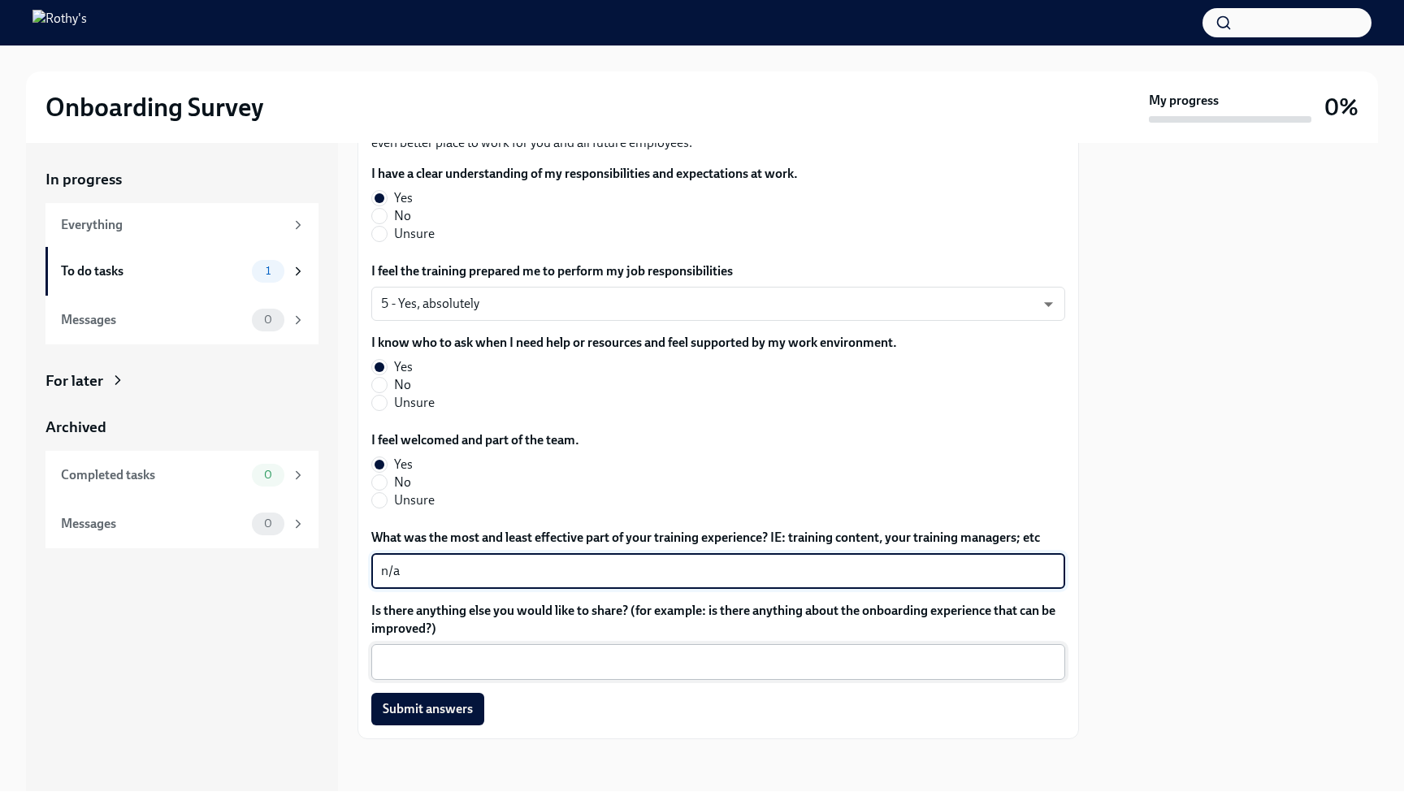
type textarea "n/a"
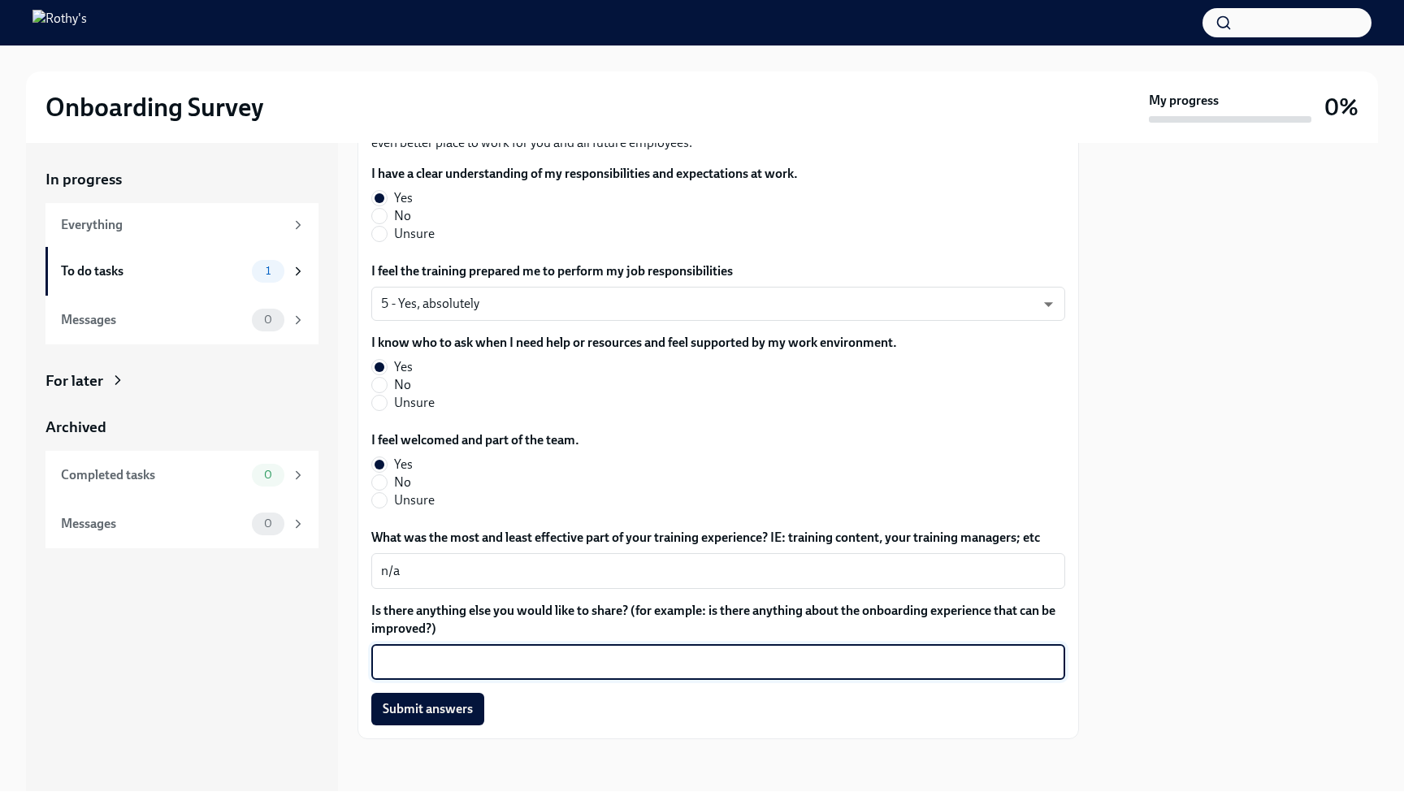
click at [742, 659] on textarea "Is there anything else you would like to share? (for example: is there anything…" at bounding box center [718, 661] width 674 height 19
type textarea "n/a"
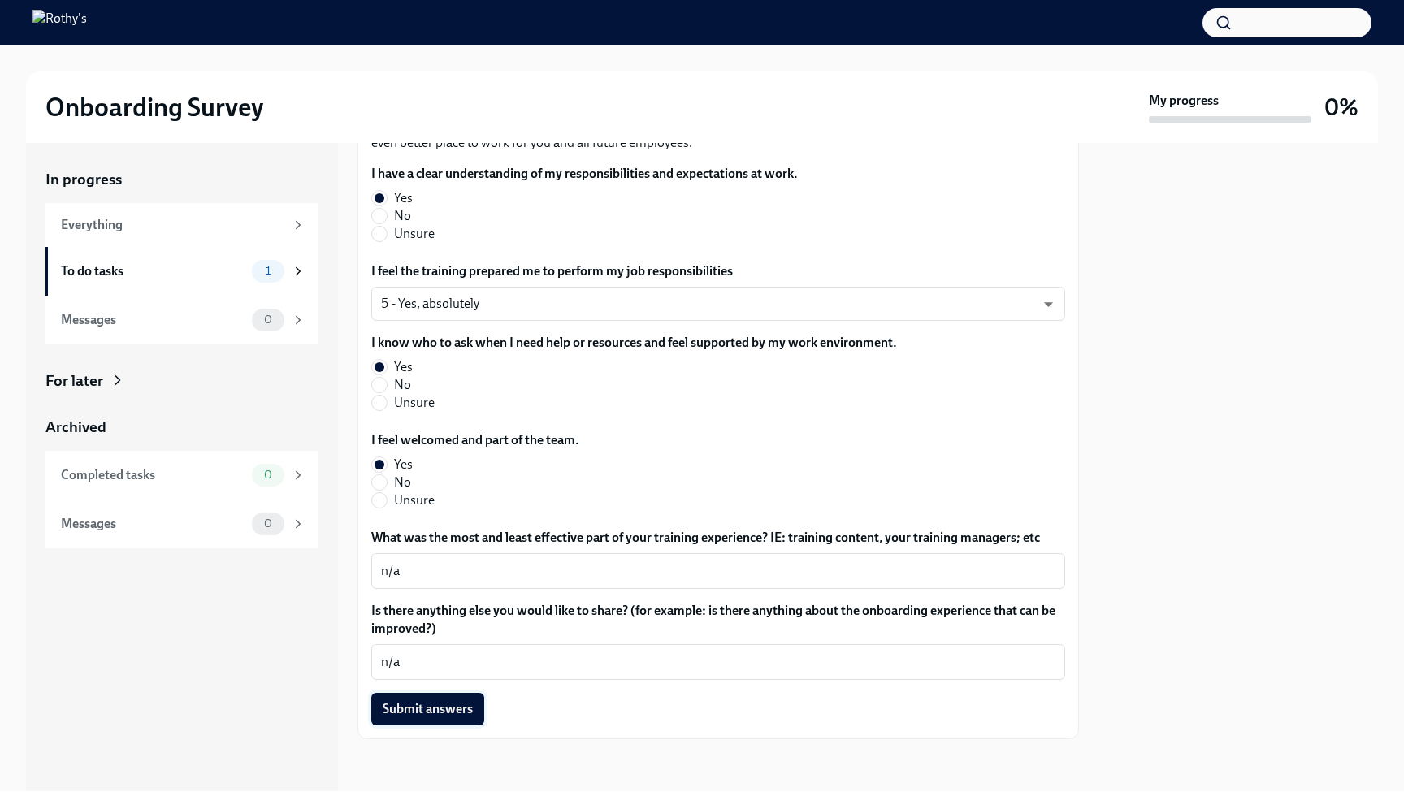
click at [459, 710] on span "Submit answers" at bounding box center [428, 709] width 90 height 16
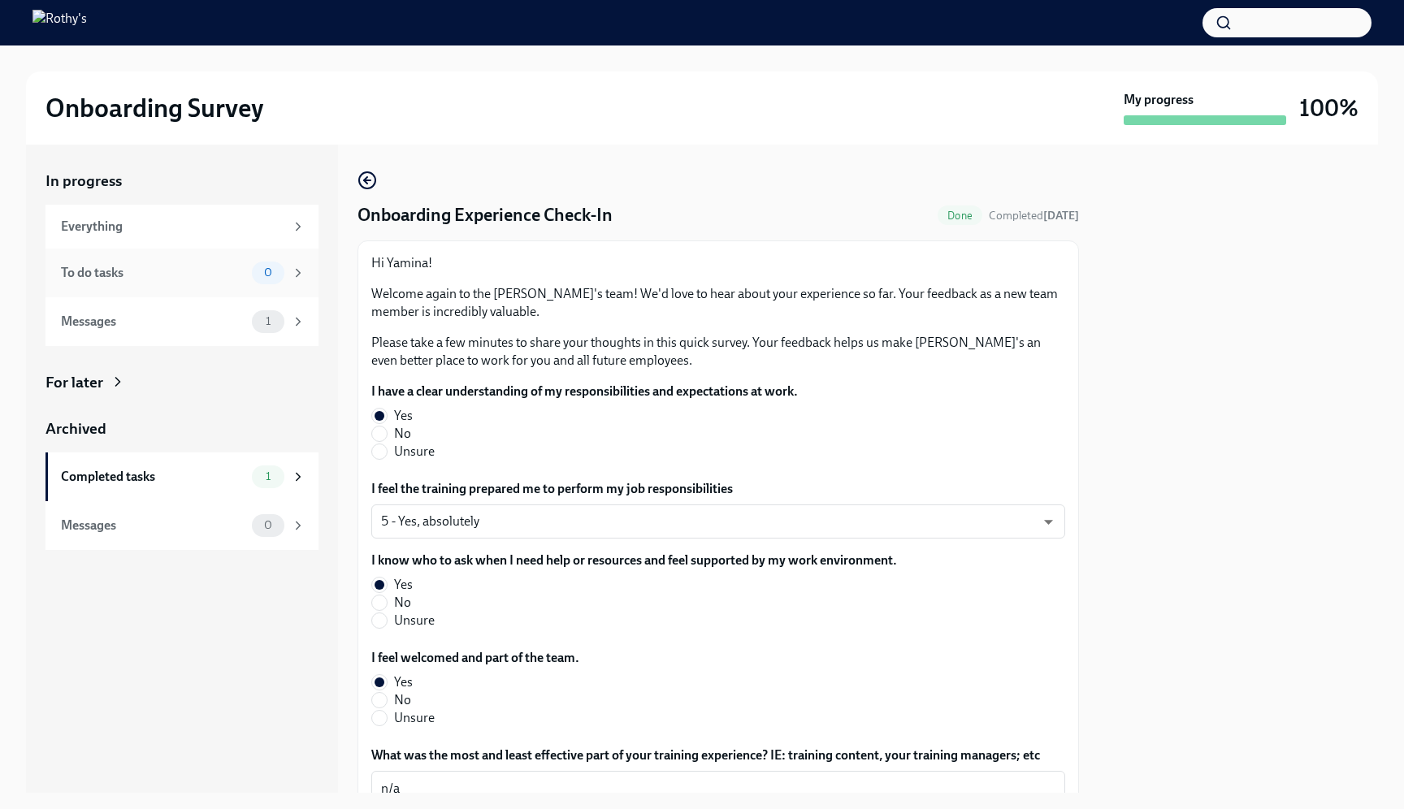
click at [214, 283] on div "To do tasks 0" at bounding box center [181, 273] width 273 height 49
